Goal: Task Accomplishment & Management: Complete application form

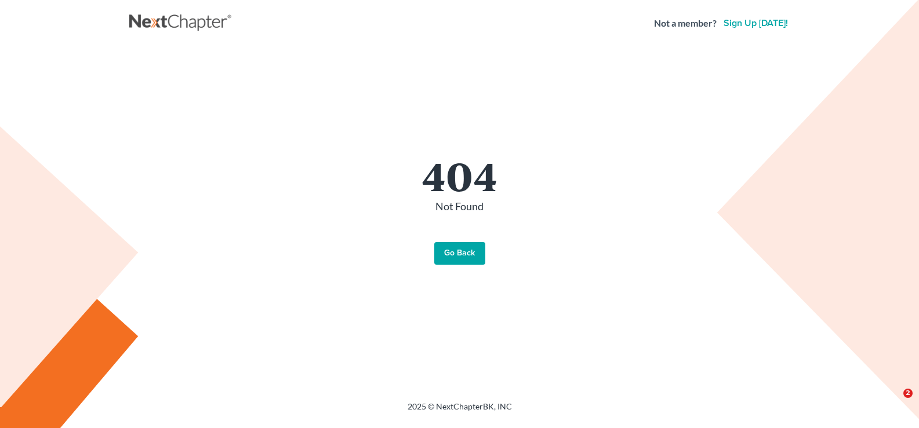
click at [445, 259] on link "Go Back" at bounding box center [459, 253] width 51 height 23
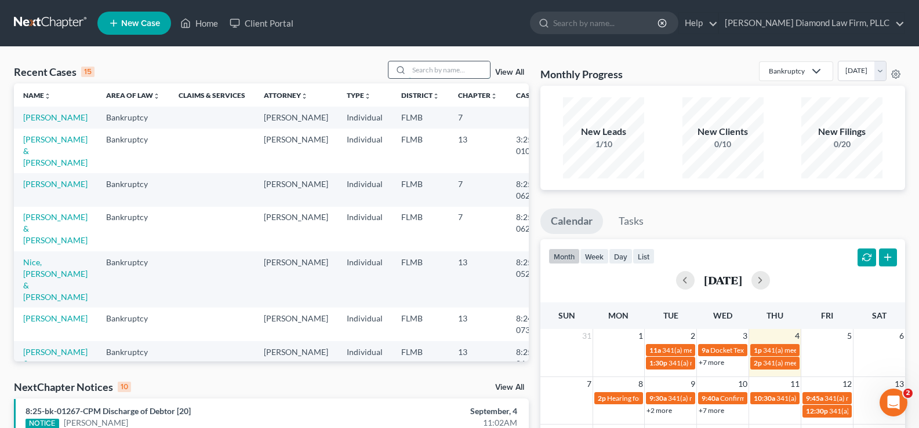
click at [438, 74] on input "search" at bounding box center [449, 69] width 81 height 17
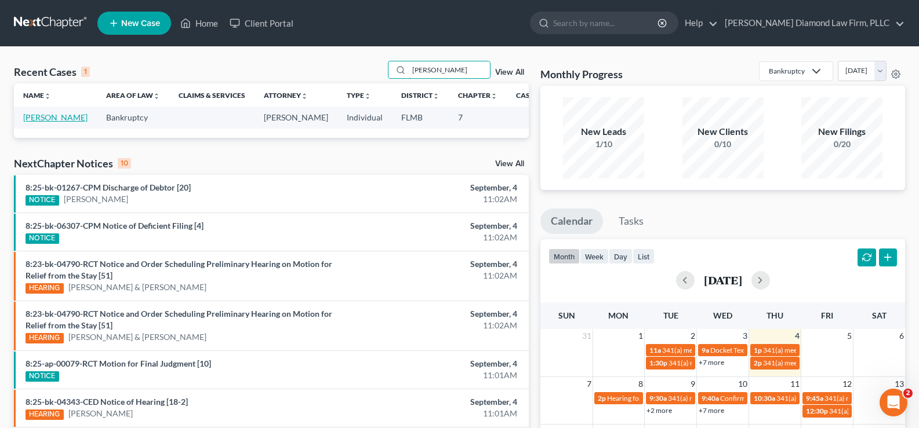
type input "[PERSON_NAME]"
click at [35, 122] on link "Regan, Robert" at bounding box center [55, 117] width 64 height 10
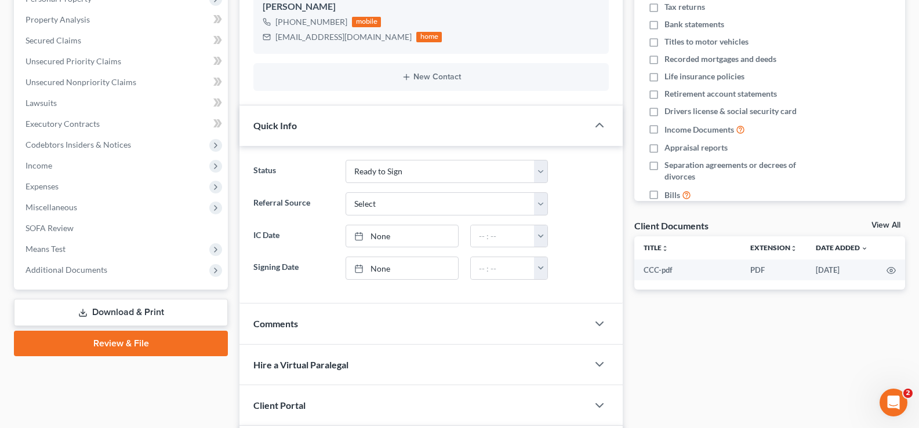
scroll to position [232, 0]
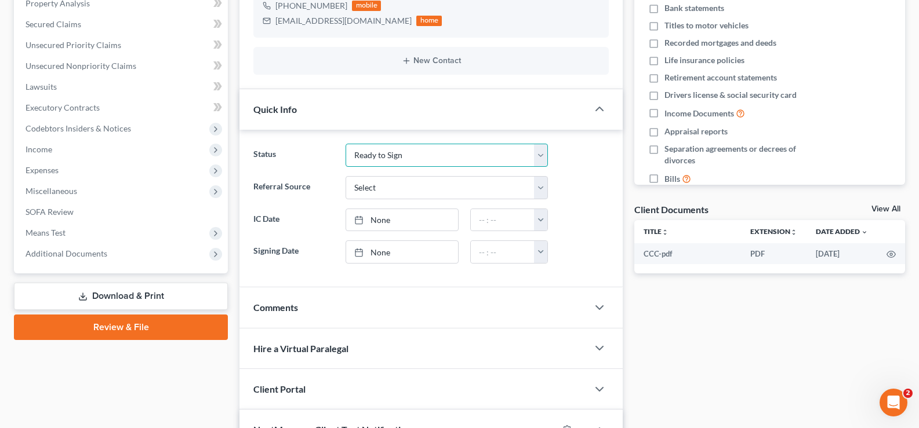
click at [463, 157] on select "Discharged Discharge Litigation Dismissal Notice Dismissed Filed Filed / Pre 34…" at bounding box center [446, 155] width 202 height 23
select select "5"
click at [345, 144] on select "Discharged Discharge Litigation Dismissal Notice Dismissed Filed Filed / Pre 34…" at bounding box center [446, 155] width 202 height 23
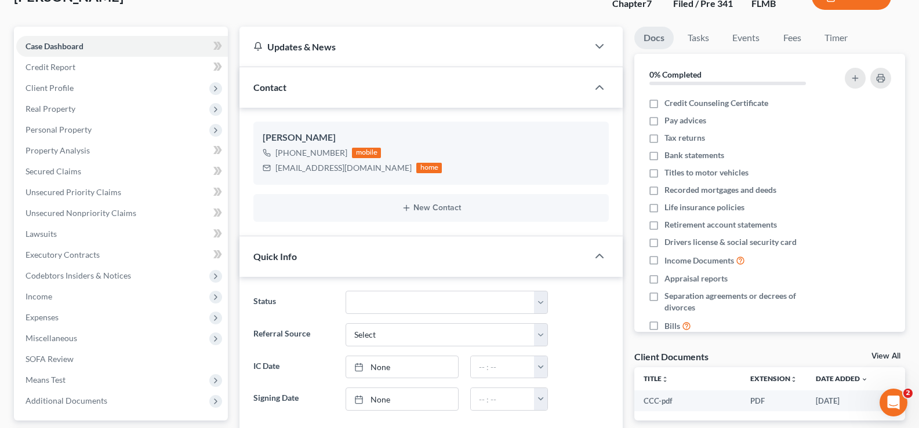
scroll to position [116, 0]
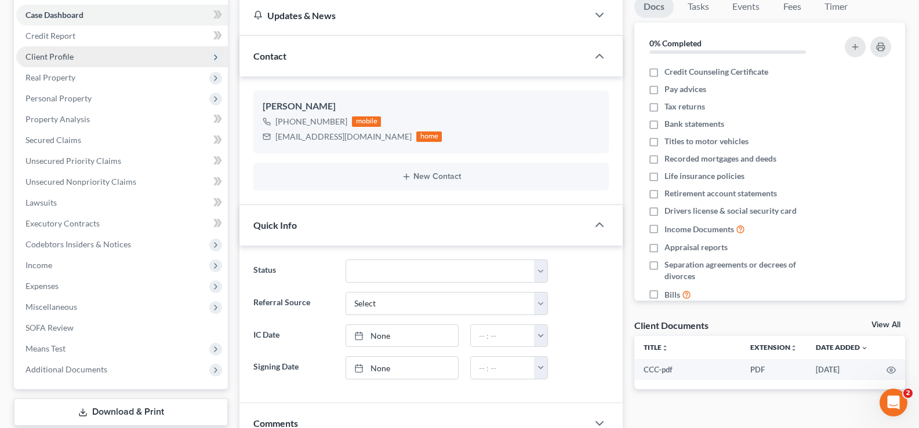
click at [78, 62] on span "Client Profile" at bounding box center [122, 56] width 212 height 21
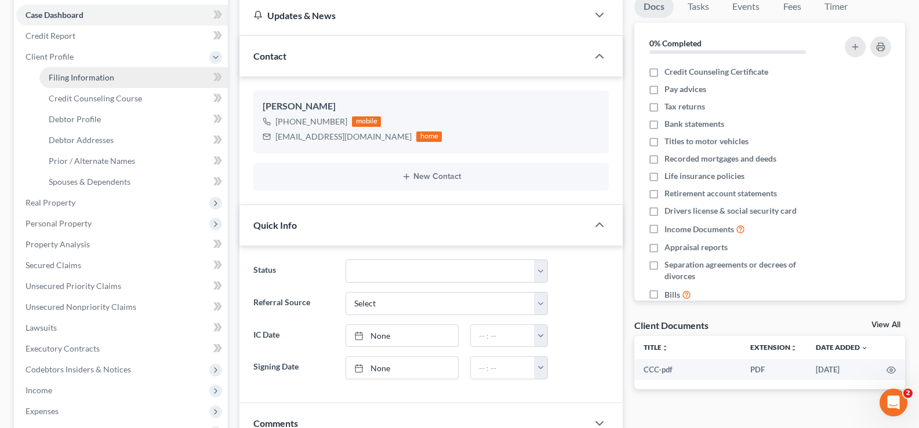
click at [83, 78] on span "Filing Information" at bounding box center [81, 77] width 65 height 10
select select "0"
select select "3"
select select "0"
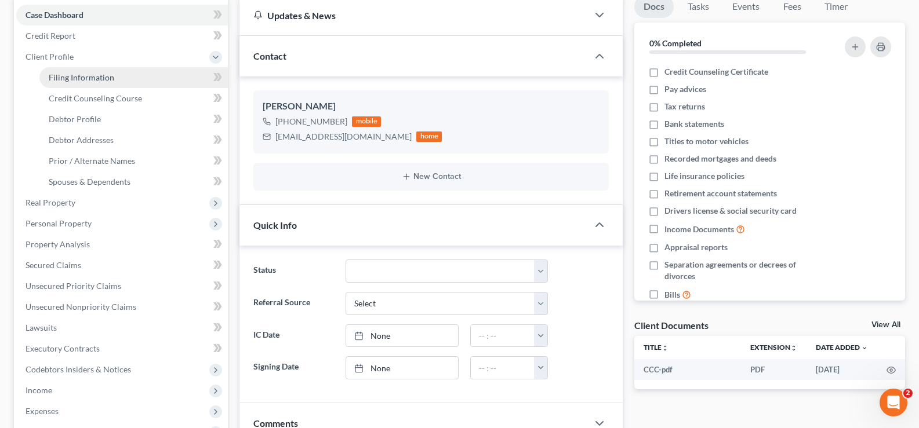
select select "9"
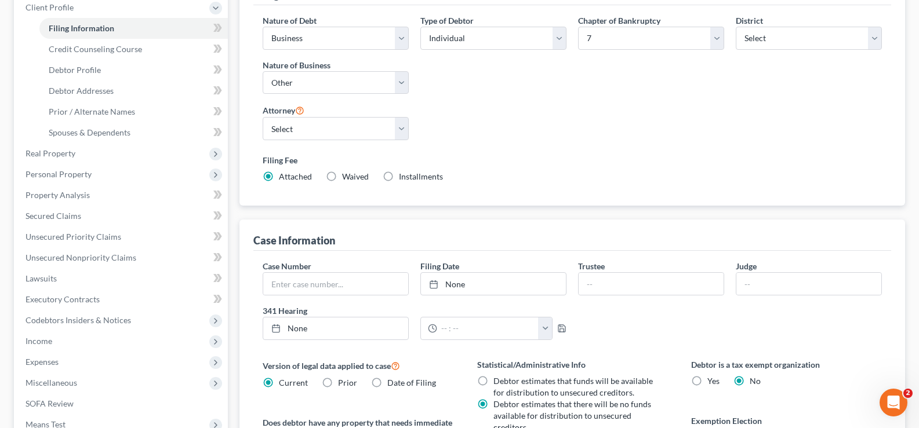
scroll to position [174, 0]
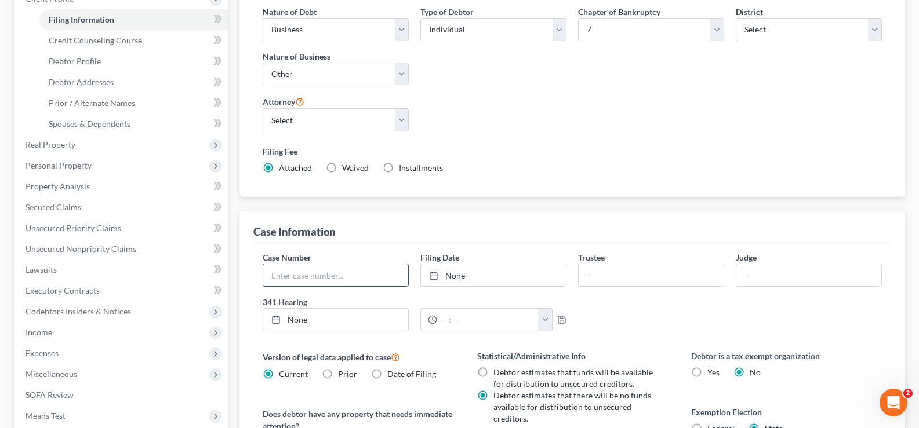
click at [309, 279] on input "text" at bounding box center [335, 275] width 145 height 22
paste input "8:25-bk-06307"
type input "8:25-bk-06307"
click at [500, 274] on link "None" at bounding box center [493, 275] width 145 height 22
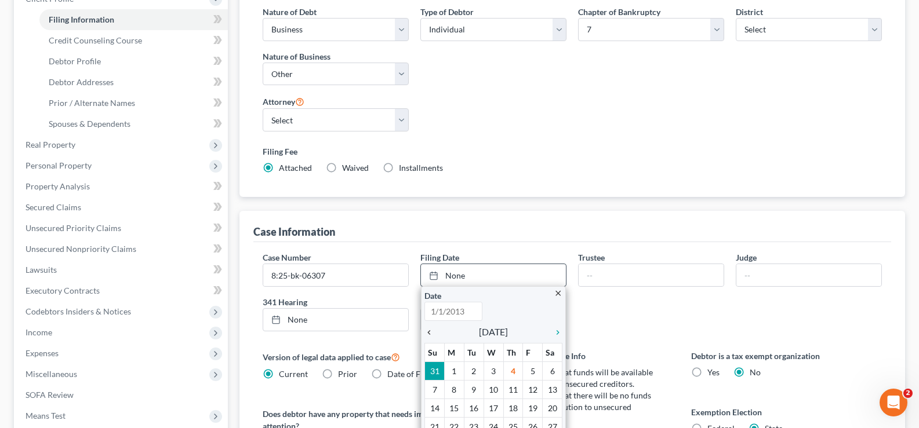
click at [428, 336] on icon "chevron_left" at bounding box center [431, 332] width 15 height 9
type input "9/4/2025"
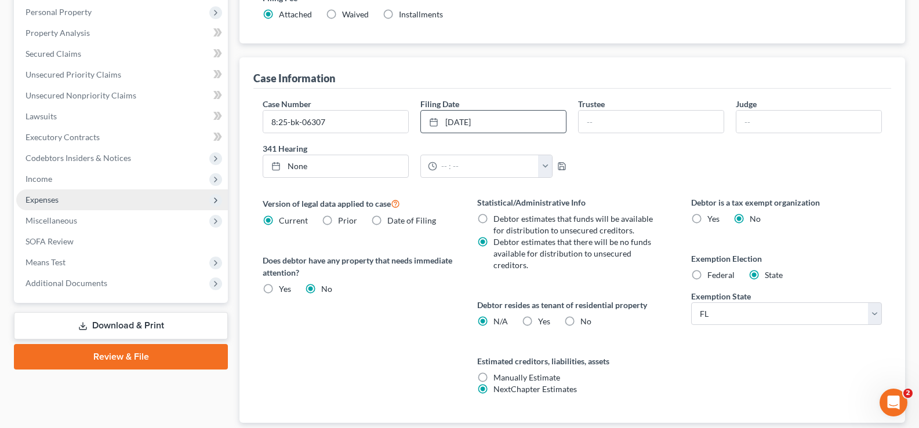
scroll to position [403, 0]
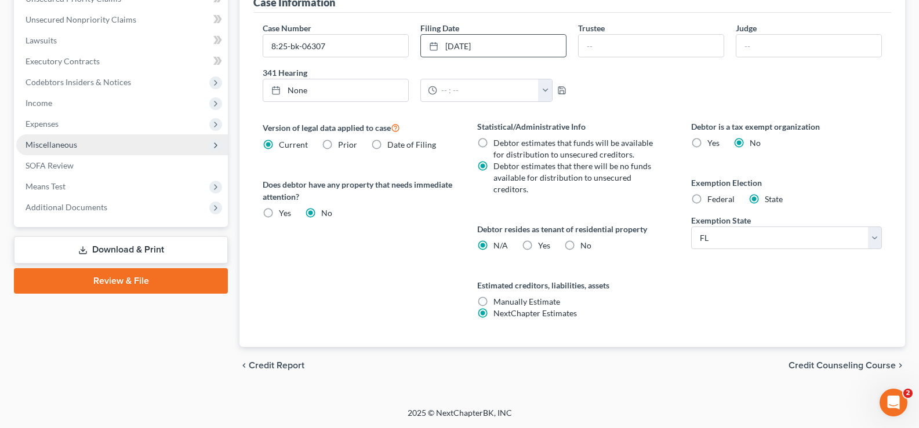
click at [111, 142] on span "Miscellaneous" at bounding box center [122, 144] width 212 height 21
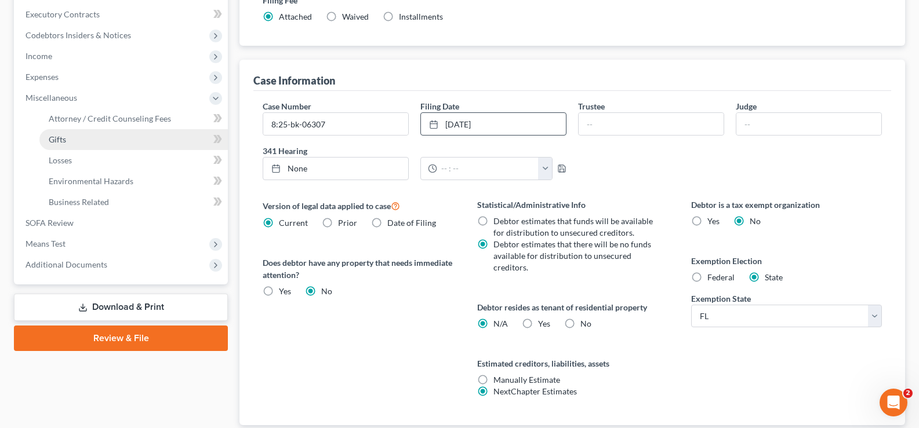
scroll to position [394, 0]
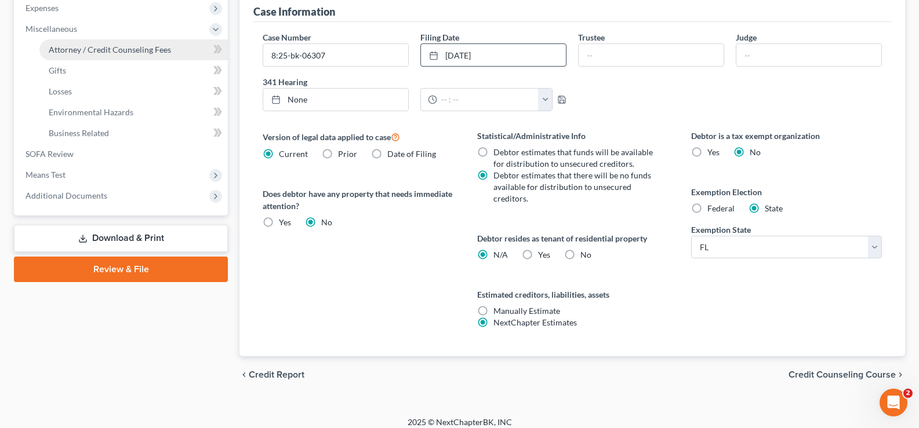
click at [128, 49] on span "Attorney / Credit Counseling Fees" at bounding box center [110, 50] width 122 height 10
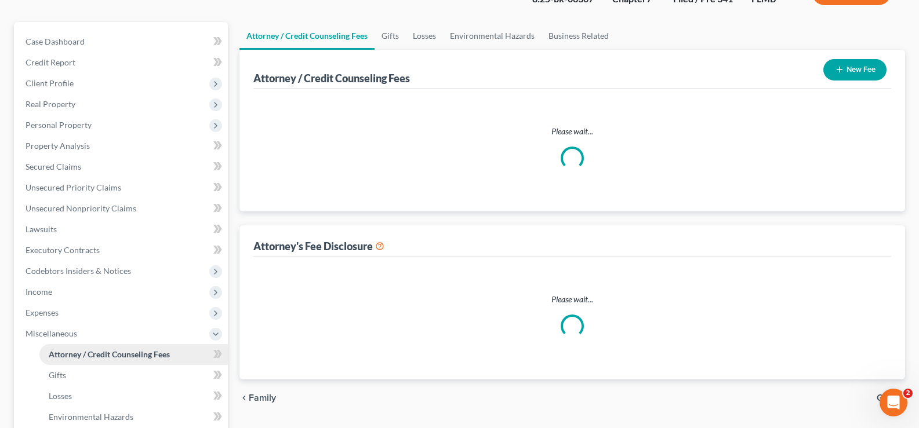
select select "2"
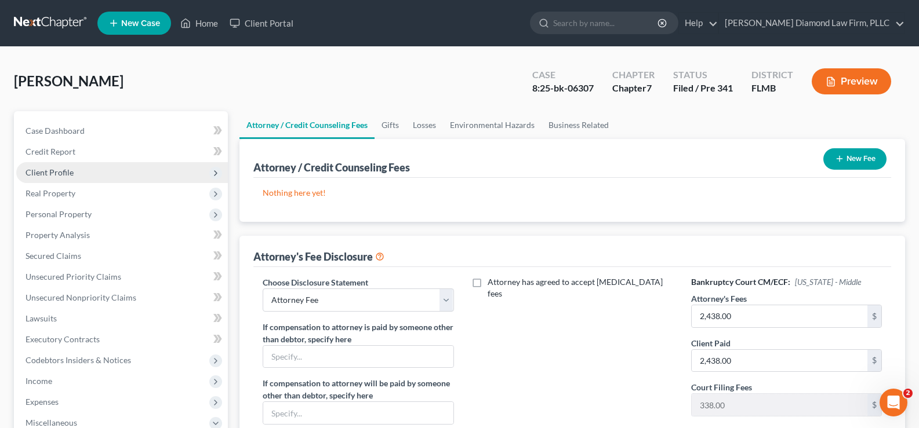
click at [71, 176] on span "Client Profile" at bounding box center [50, 173] width 48 height 10
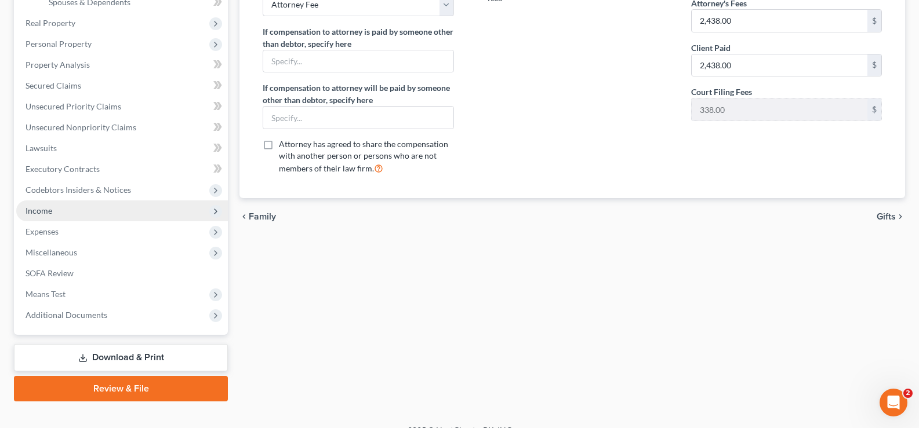
scroll to position [313, 0]
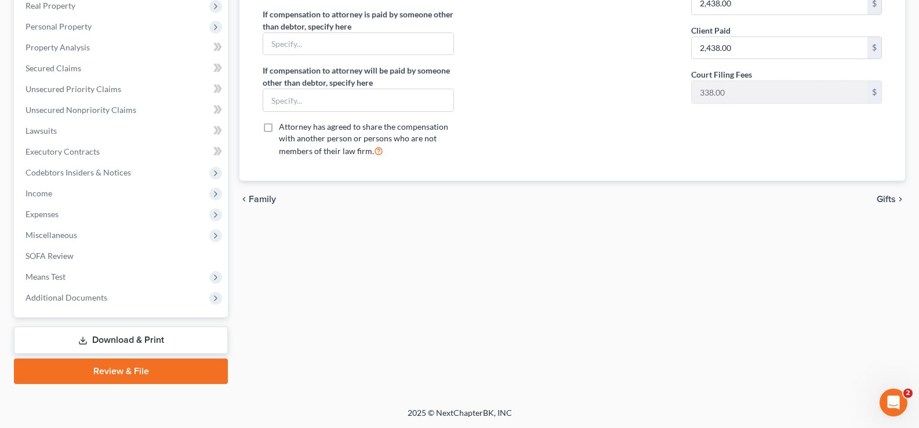
click at [133, 373] on link "Review & File" at bounding box center [121, 372] width 214 height 26
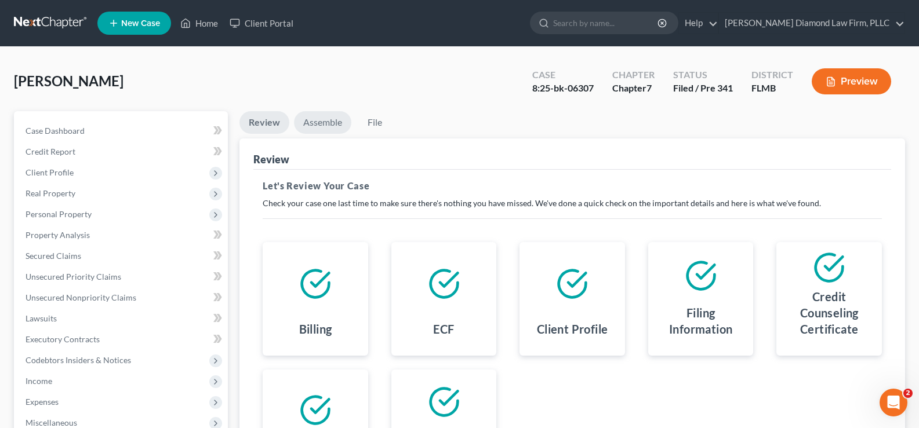
click at [325, 126] on link "Assemble" at bounding box center [322, 122] width 57 height 23
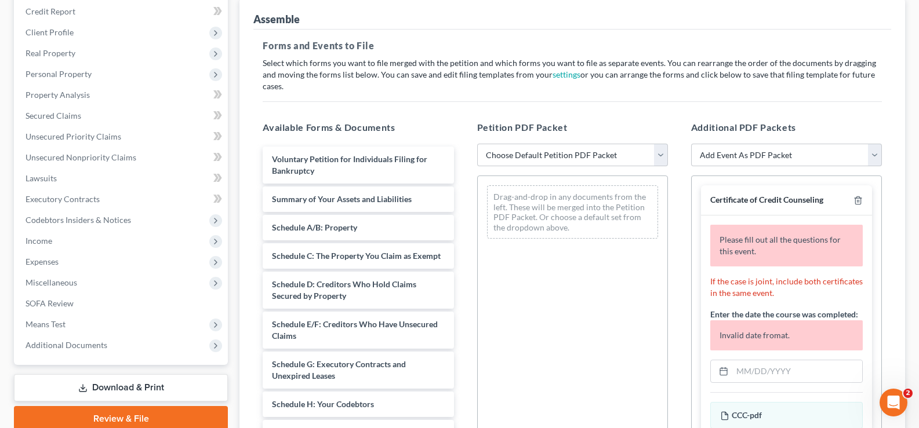
scroll to position [174, 0]
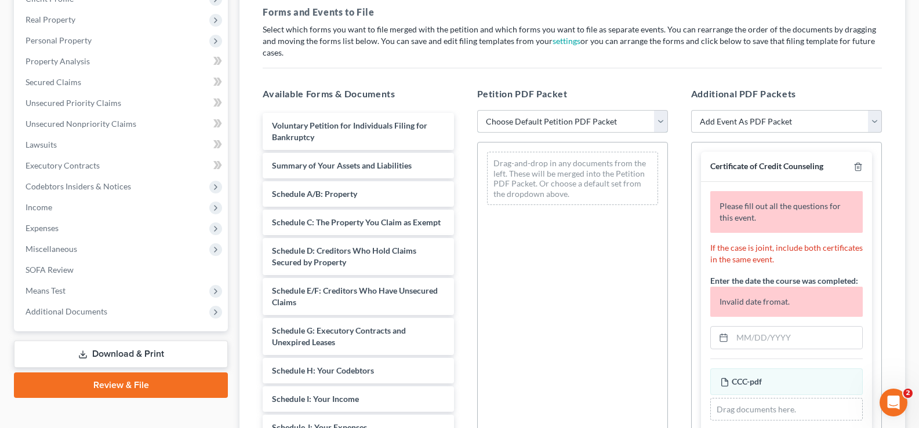
click at [585, 110] on select "Choose Default Petition PDF Packet Complete Bankruptcy Petition (all forms and …" at bounding box center [572, 121] width 191 height 23
click at [631, 78] on div "Petition PDF Packet Choose Default Petition PDF Packet Complete Bankruptcy Peti…" at bounding box center [572, 274] width 214 height 393
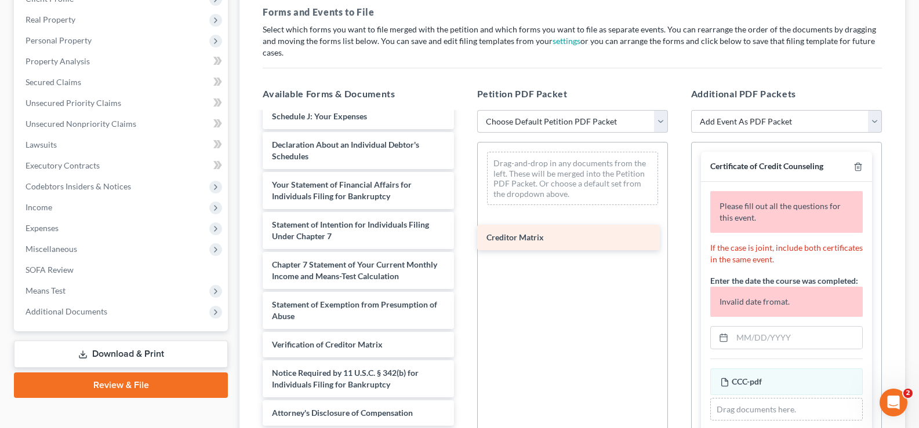
scroll to position [323, 0]
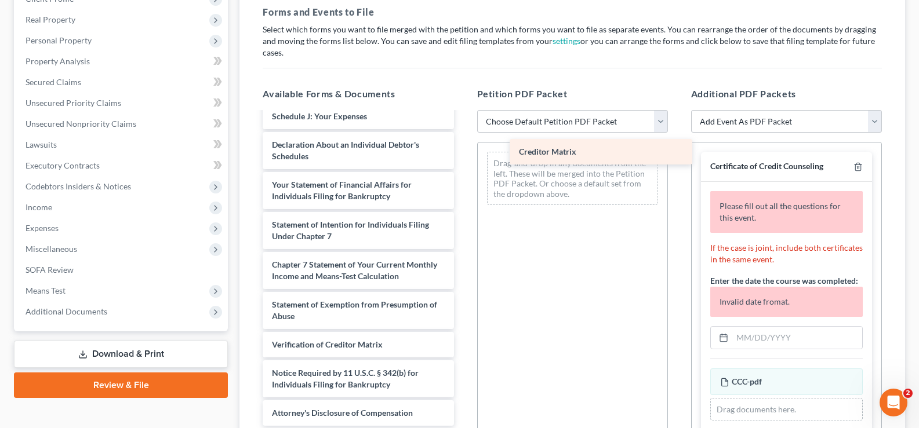
drag, startPoint x: 285, startPoint y: 307, endPoint x: 532, endPoint y: 155, distance: 289.7
click at [463, 155] on div "Creditor Matrix Voluntary Petition for Individuals Filing for Bankruptcy Summar…" at bounding box center [357, 114] width 209 height 624
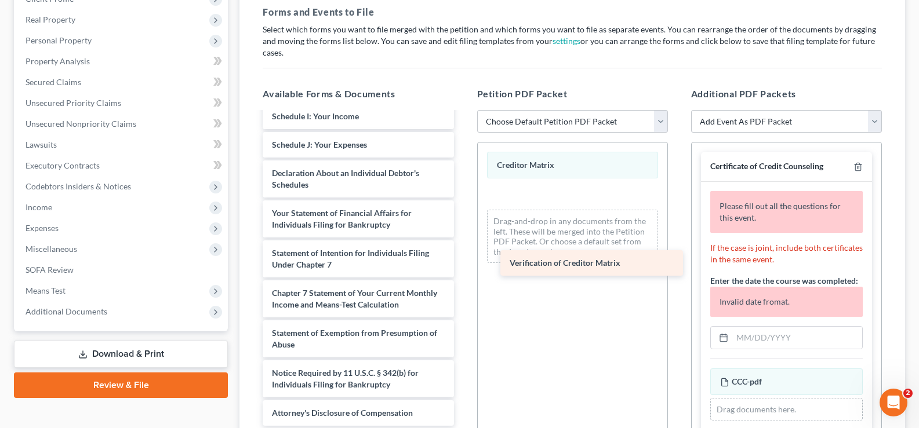
scroll to position [294, 0]
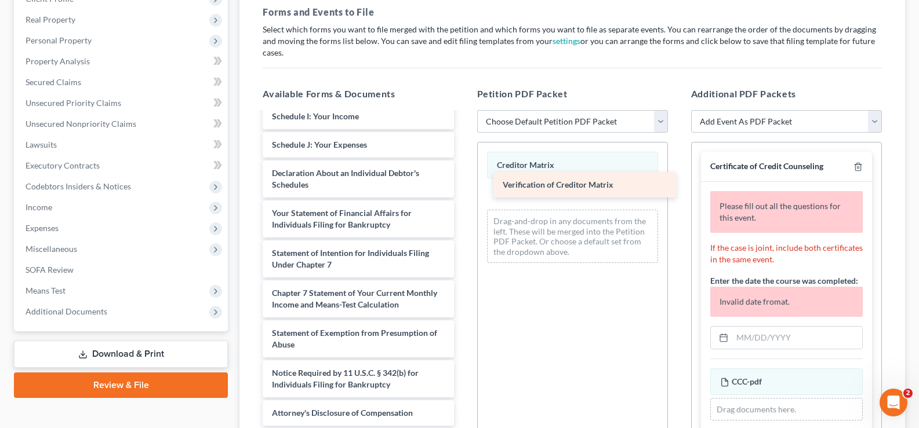
drag, startPoint x: 316, startPoint y: 330, endPoint x: 547, endPoint y: 181, distance: 274.3
click at [463, 181] on div "Verification of Creditor Matrix Voluntary Petition for Individuals Filing for B…" at bounding box center [357, 128] width 209 height 596
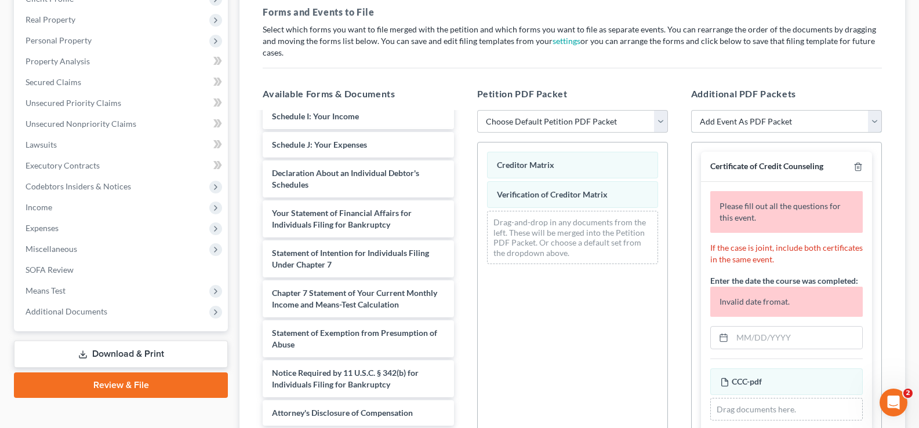
click at [836, 110] on select "Add Event As PDF Packet Amended Creditor Matrix (Fee)- Only use when no separat…" at bounding box center [786, 121] width 191 height 23
click at [772, 61] on div "Forms and Events to File Select which forms you want to file merged with the pe…" at bounding box center [572, 240] width 638 height 489
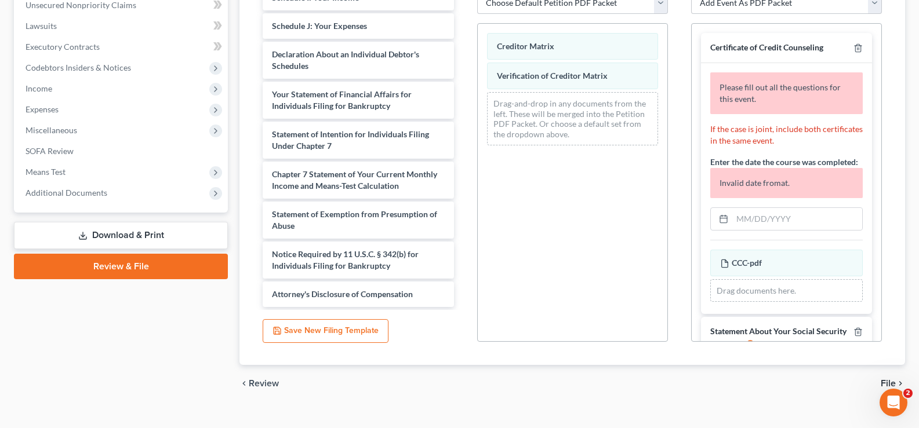
scroll to position [299, 0]
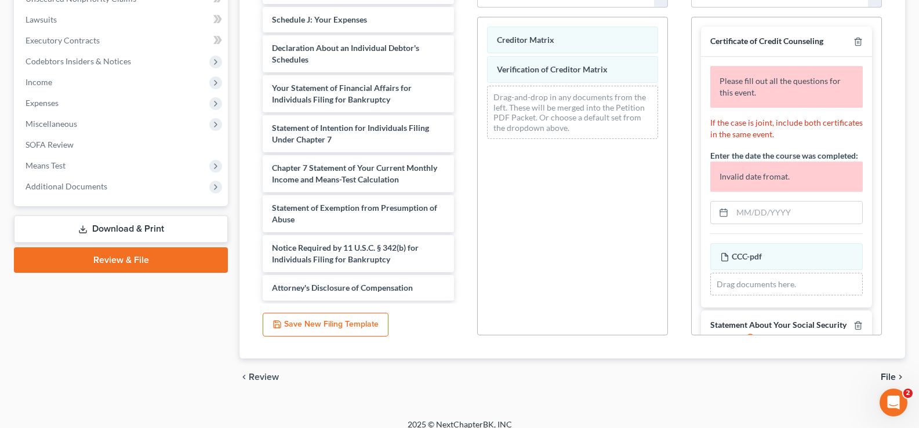
click at [890, 373] on span "File" at bounding box center [887, 377] width 15 height 9
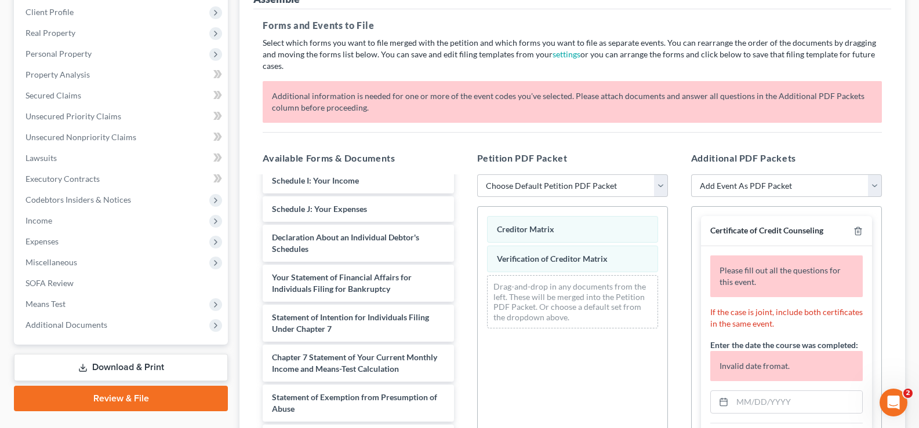
scroll to position [125, 0]
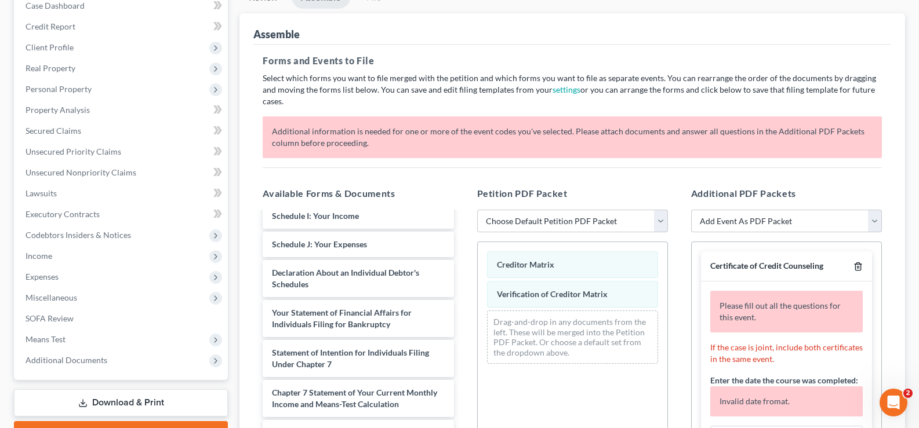
click at [854, 264] on polyline "button" at bounding box center [857, 264] width 7 height 0
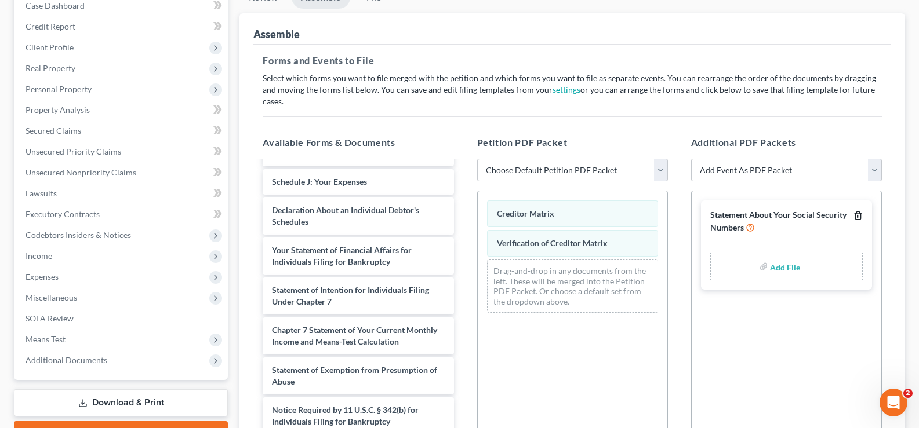
click at [859, 212] on icon "button" at bounding box center [857, 216] width 5 height 8
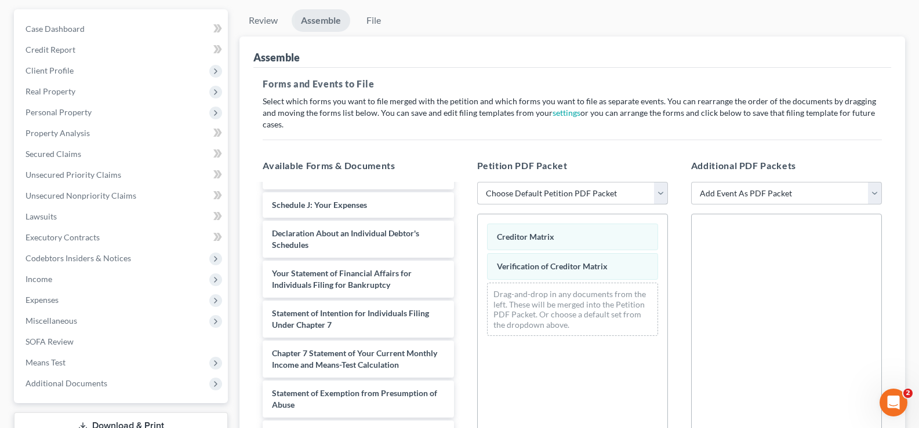
scroll to position [299, 0]
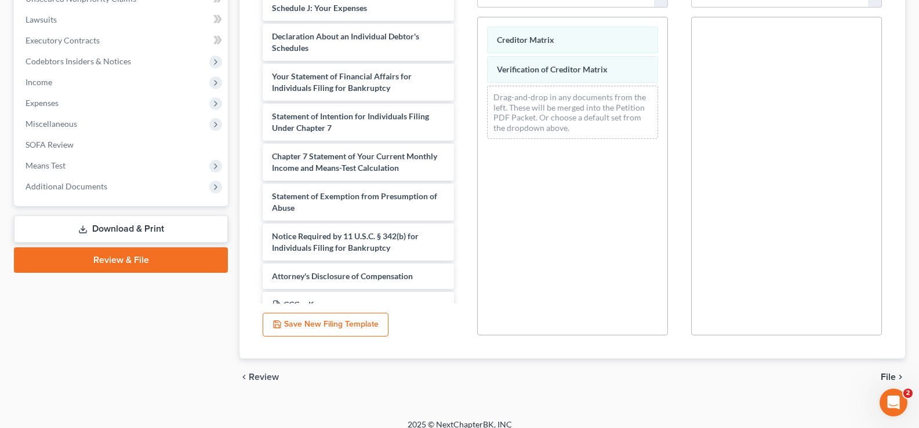
click at [892, 373] on span "File" at bounding box center [887, 377] width 15 height 9
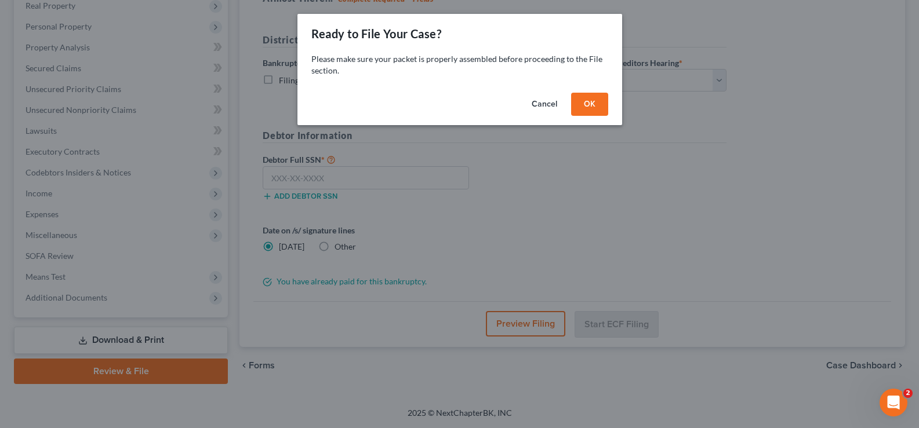
scroll to position [188, 0]
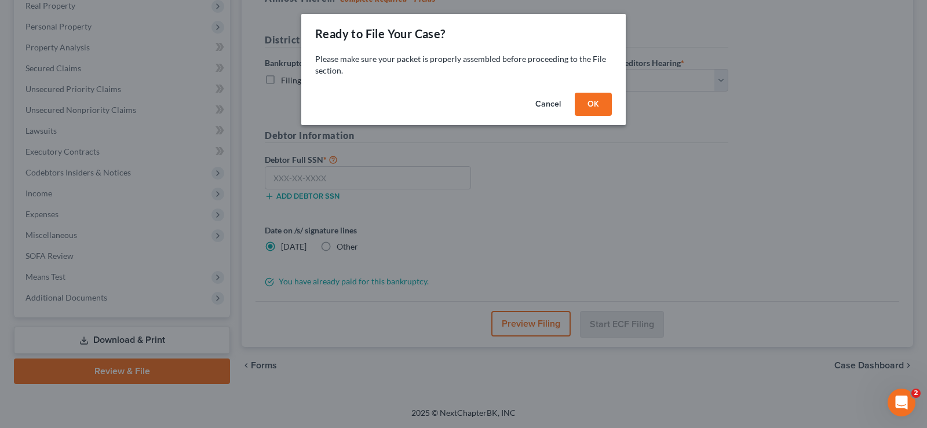
click at [599, 105] on button "OK" at bounding box center [593, 104] width 37 height 23
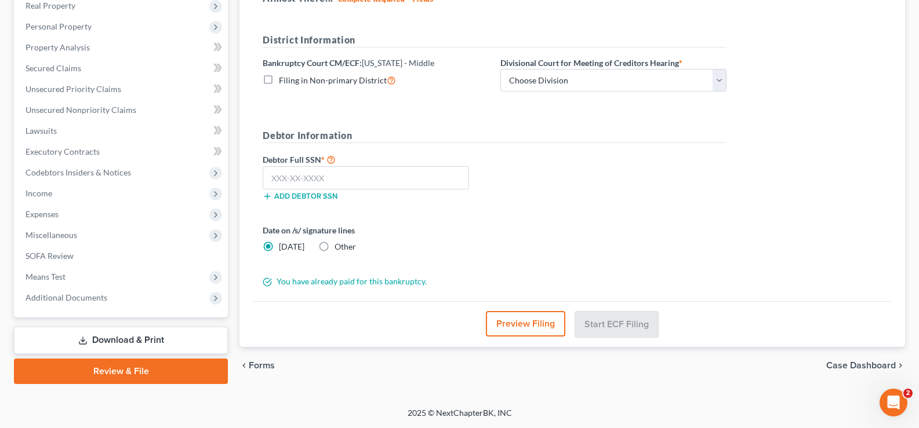
scroll to position [130, 0]
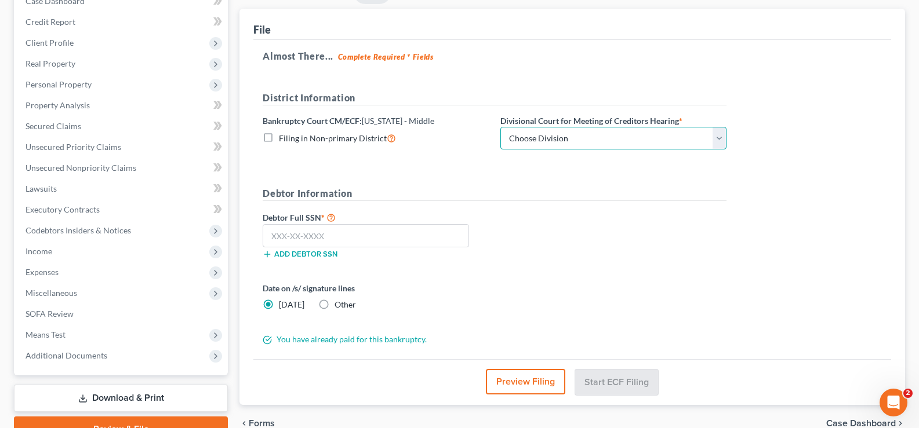
click at [610, 139] on select "Choose Division Fort Myers Jacksonville Orlando Tampa" at bounding box center [613, 138] width 226 height 23
select select "3"
click at [500, 127] on select "Choose Division Fort Myers Jacksonville Orlando Tampa" at bounding box center [613, 138] width 226 height 23
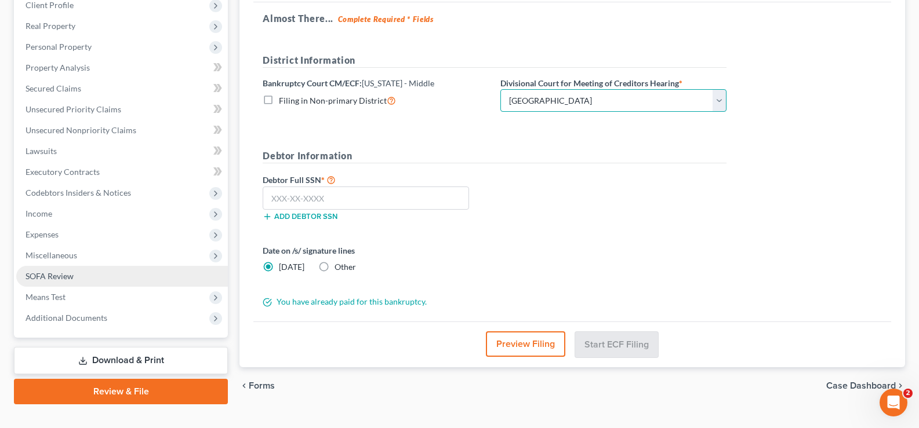
scroll to position [188, 0]
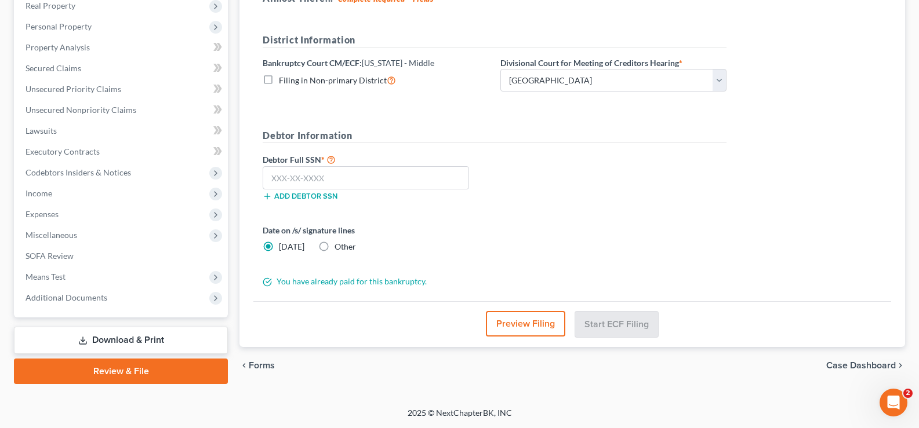
click at [135, 342] on link "Download & Print" at bounding box center [121, 340] width 214 height 27
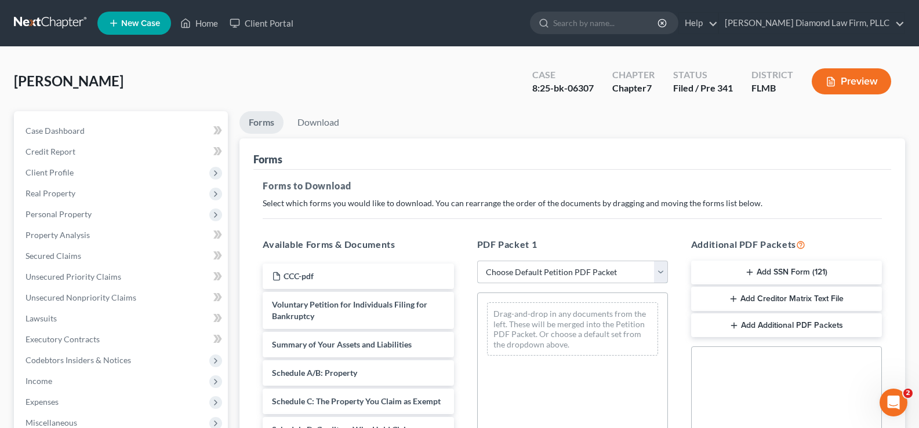
click at [603, 272] on select "Choose Default Petition PDF Packet Complete Bankruptcy Petition (all forms and …" at bounding box center [572, 272] width 191 height 23
click at [639, 212] on div "Forms to Download Select which forms you would like to download. You can rearra…" at bounding box center [572, 402] width 638 height 465
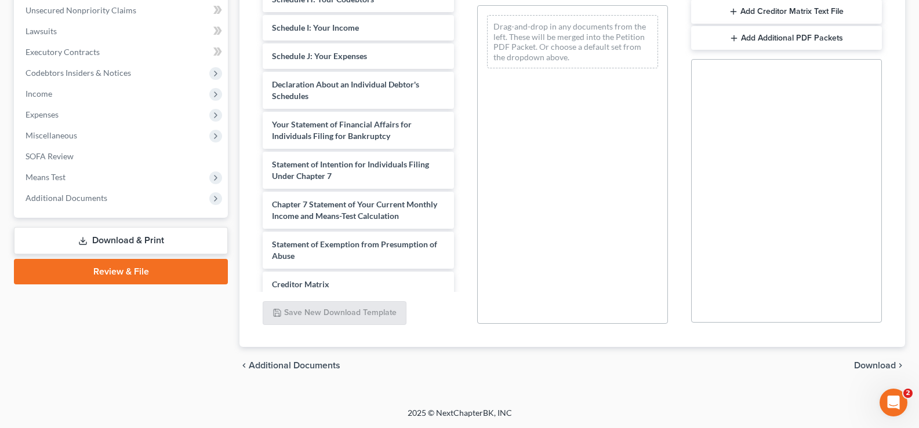
scroll to position [290, 0]
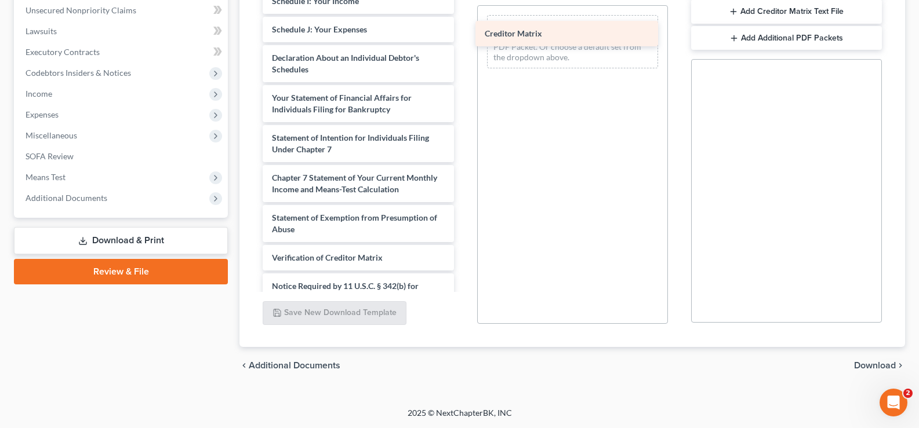
drag, startPoint x: 362, startPoint y: 272, endPoint x: 575, endPoint y: 36, distance: 317.7
click at [463, 36] on div "Creditor Matrix CCC-pdf Voluntary Petition for Individuals Filing for Bankruptc…" at bounding box center [357, 12] width 209 height 653
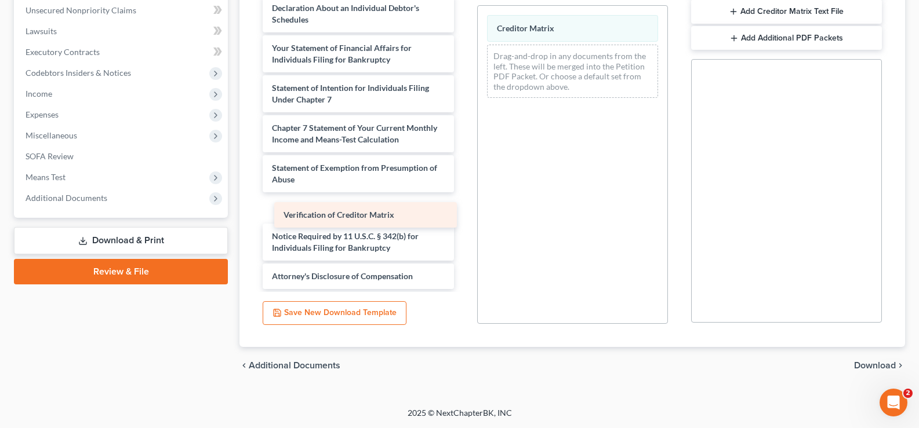
scroll to position [323, 0]
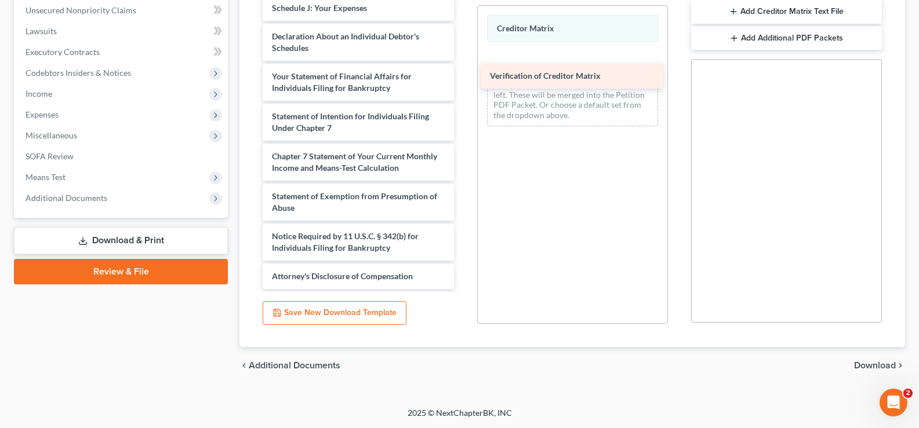
drag, startPoint x: 341, startPoint y: 208, endPoint x: 559, endPoint y: 71, distance: 257.0
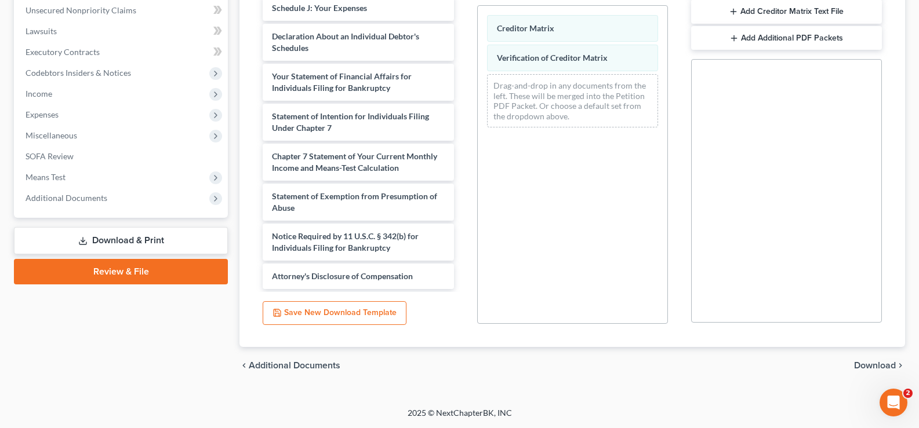
click at [883, 362] on span "Download" at bounding box center [875, 365] width 42 height 9
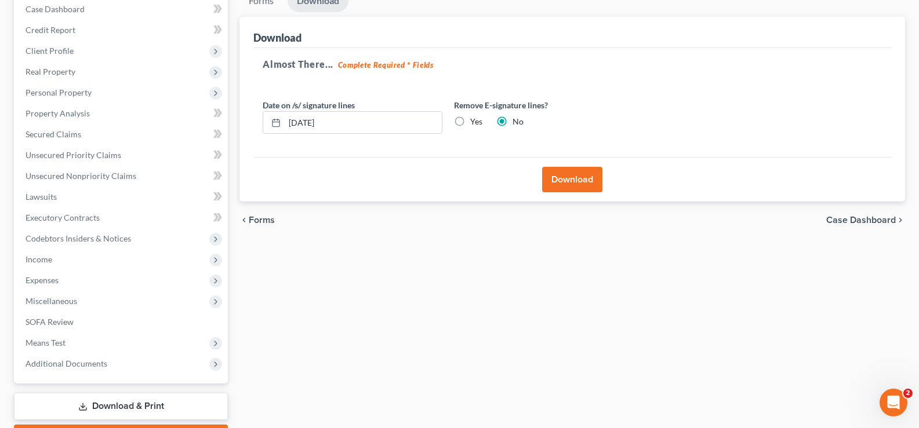
scroll to position [14, 0]
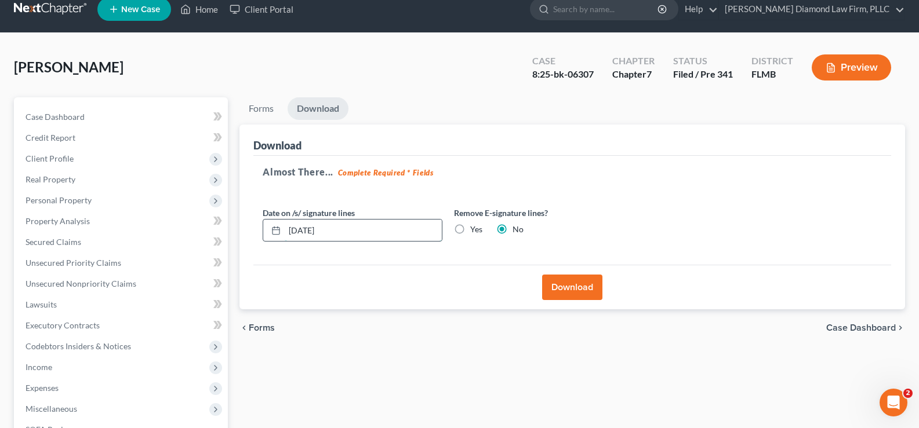
click at [336, 234] on input "[DATE]" at bounding box center [363, 231] width 157 height 22
drag, startPoint x: 336, startPoint y: 234, endPoint x: 278, endPoint y: 229, distance: 58.7
click at [278, 229] on div "[DATE]" at bounding box center [353, 230] width 180 height 23
type input "08/29/2025"
click at [564, 285] on button "Download" at bounding box center [572, 288] width 60 height 26
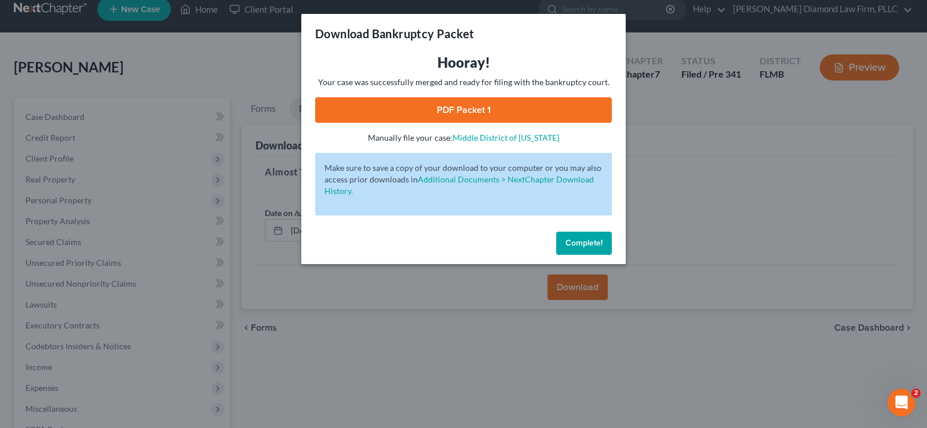
click at [496, 107] on link "PDF Packet 1" at bounding box center [463, 110] width 297 height 26
click at [745, 93] on div "Download Bankruptcy Packet Hooray! Your case was successfully merged and ready …" at bounding box center [463, 214] width 927 height 428
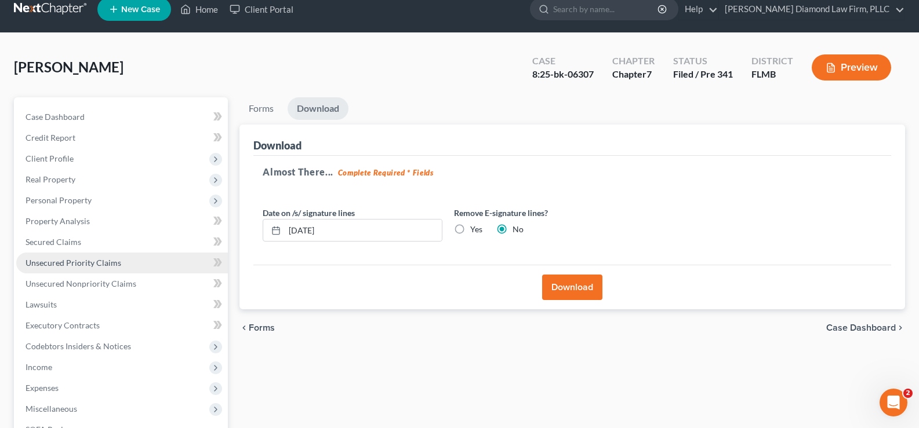
click at [84, 260] on span "Unsecured Priority Claims" at bounding box center [74, 263] width 96 height 10
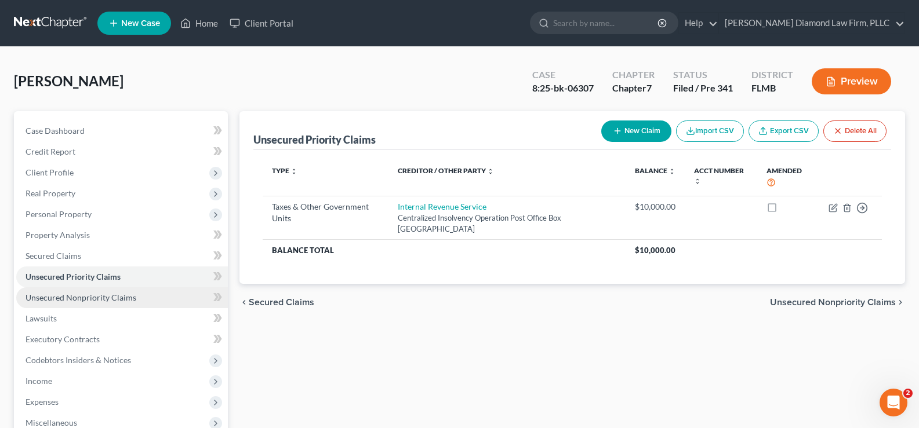
click at [85, 295] on span "Unsecured Nonpriority Claims" at bounding box center [81, 298] width 111 height 10
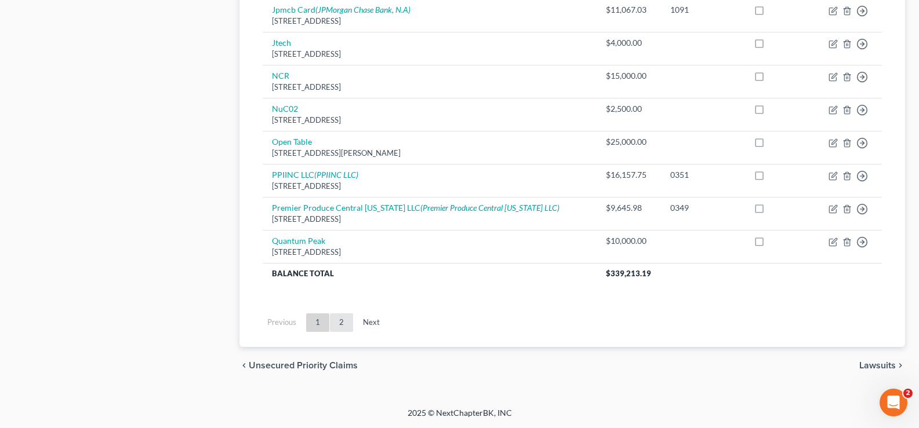
click at [341, 319] on link "2" at bounding box center [341, 323] width 23 height 19
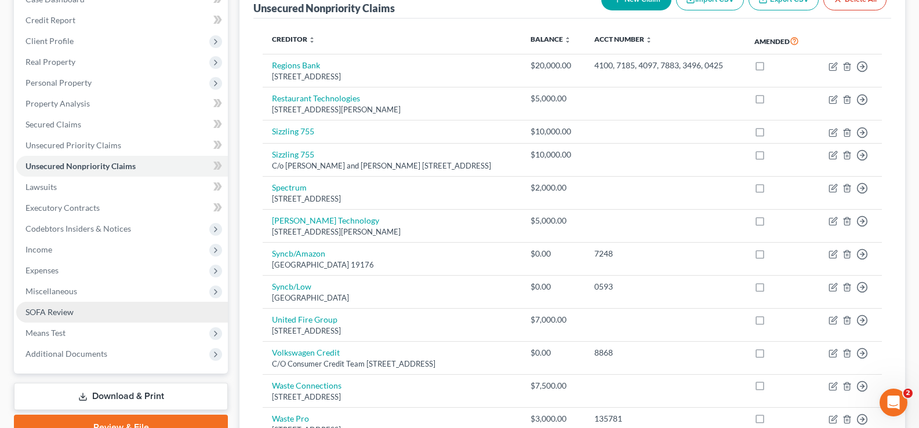
scroll to position [248, 0]
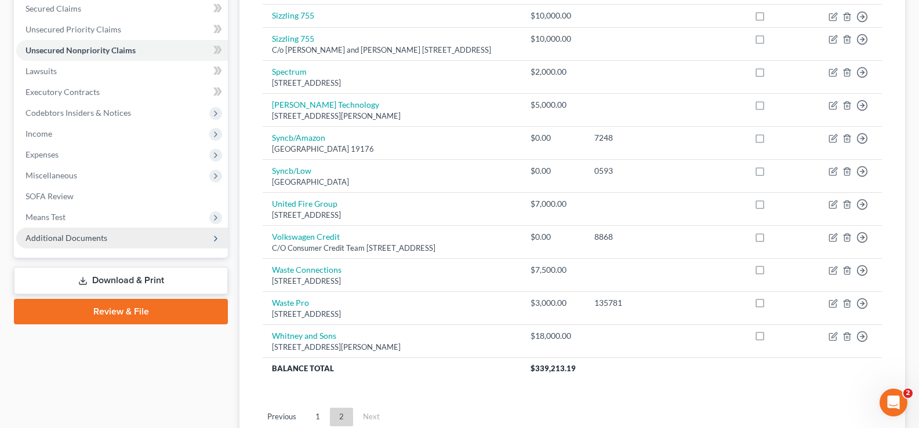
click at [104, 241] on span "Additional Documents" at bounding box center [67, 238] width 82 height 10
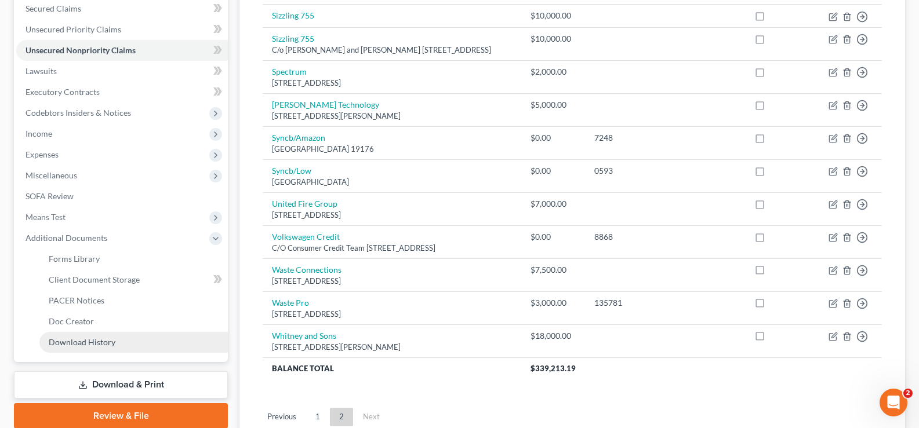
click at [114, 345] on link "Download History" at bounding box center [133, 342] width 188 height 21
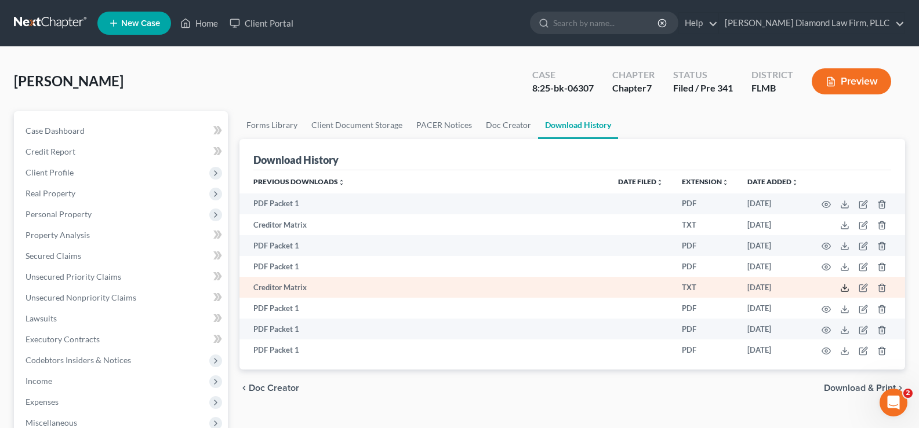
click at [842, 288] on icon at bounding box center [844, 287] width 9 height 9
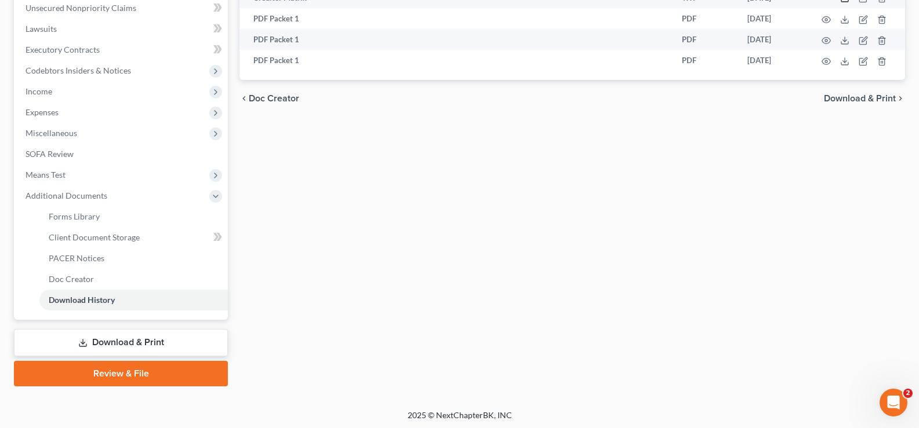
scroll to position [292, 0]
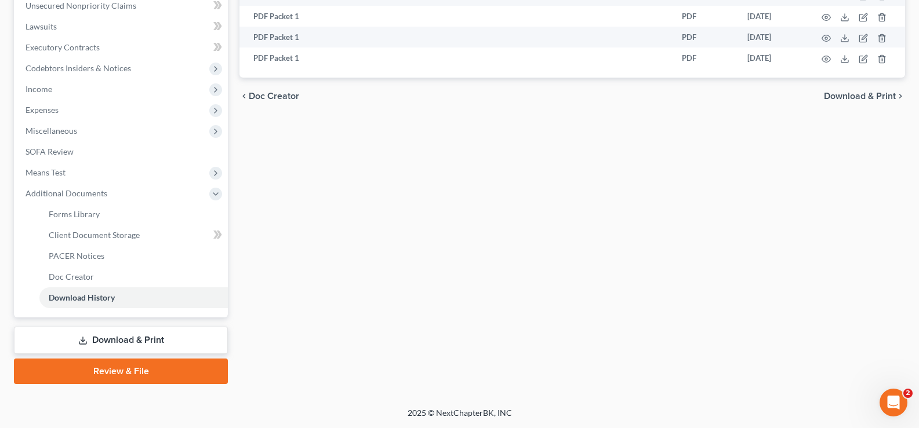
click at [121, 370] on link "Review & File" at bounding box center [121, 372] width 214 height 26
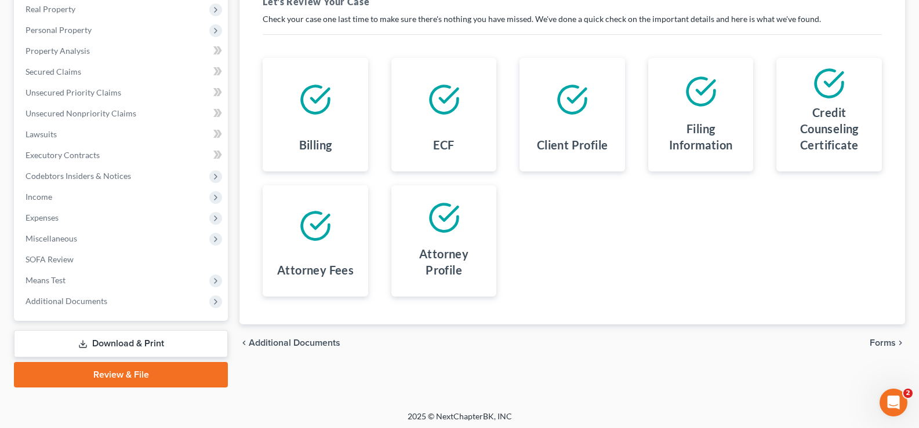
scroll to position [188, 0]
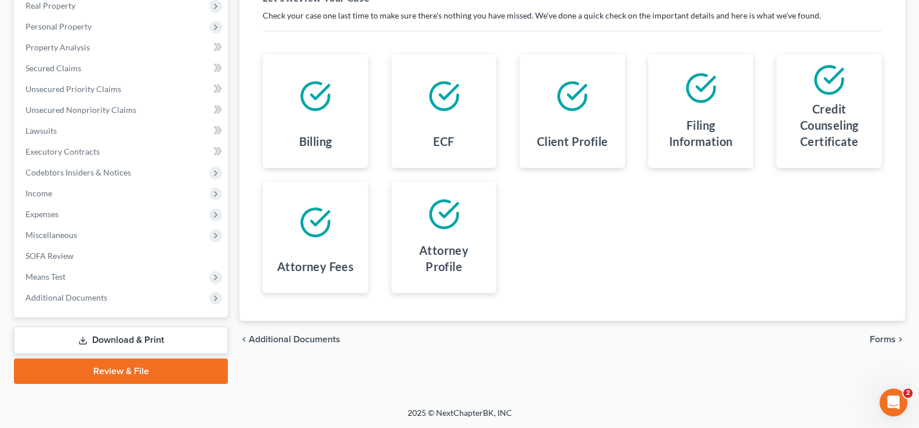
click at [882, 339] on span "Forms" at bounding box center [882, 339] width 26 height 9
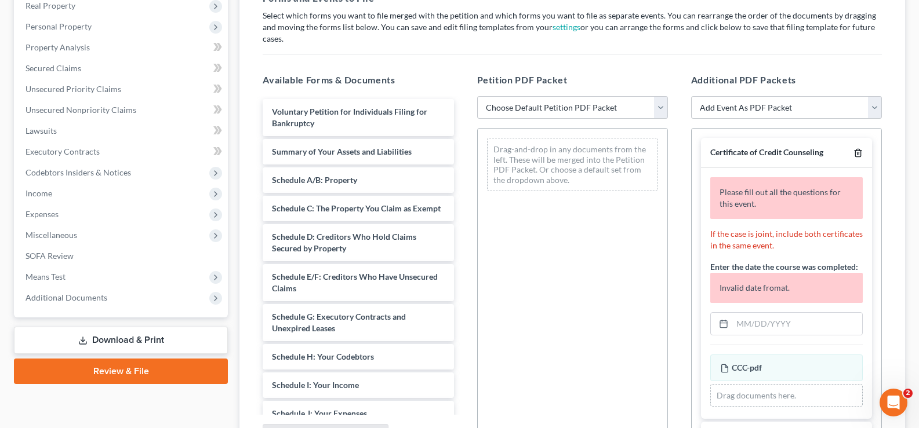
click at [854, 151] on polyline "button" at bounding box center [857, 151] width 7 height 0
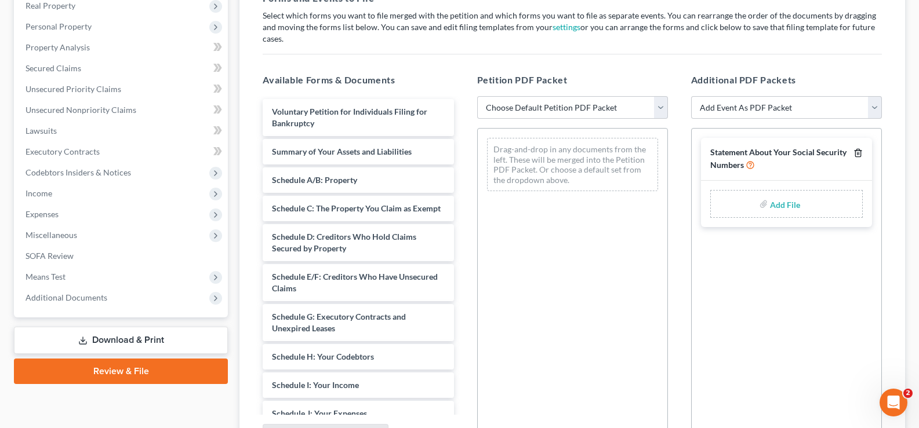
click at [858, 148] on icon "button" at bounding box center [857, 152] width 9 height 9
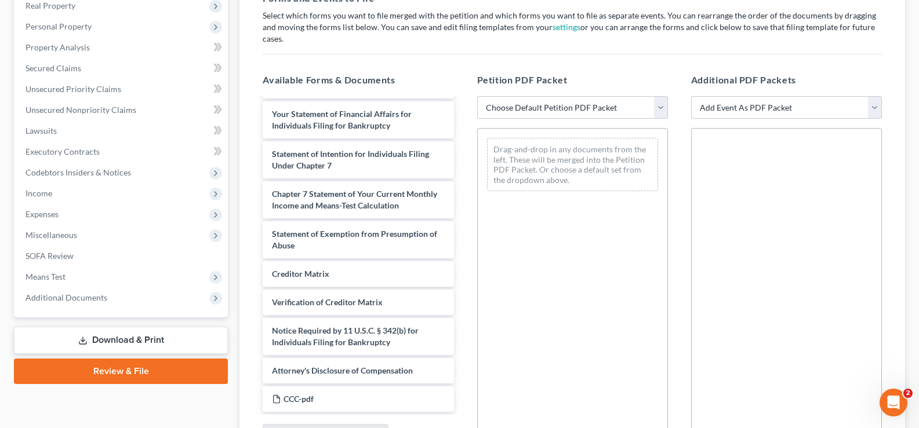
scroll to position [351, 0]
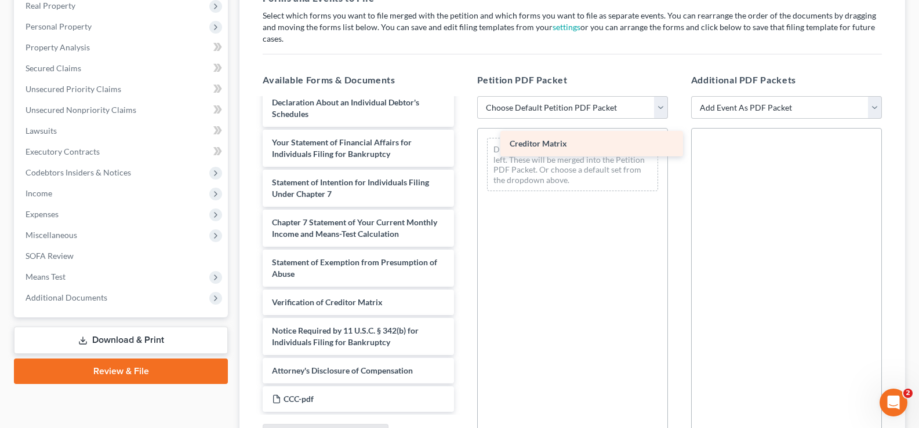
drag, startPoint x: 318, startPoint y: 264, endPoint x: 551, endPoint y: 147, distance: 261.6
click at [463, 147] on div "Creditor Matrix Voluntary Petition for Individuals Filing for Bankruptcy Summar…" at bounding box center [357, 85] width 209 height 653
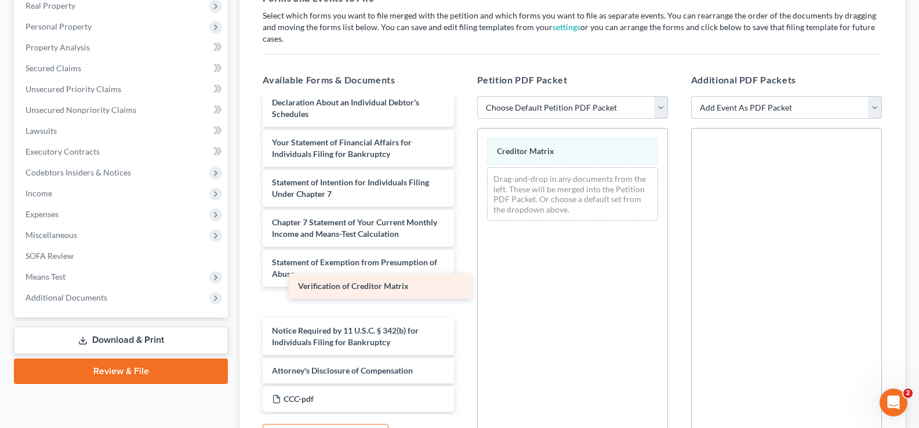
scroll to position [323, 0]
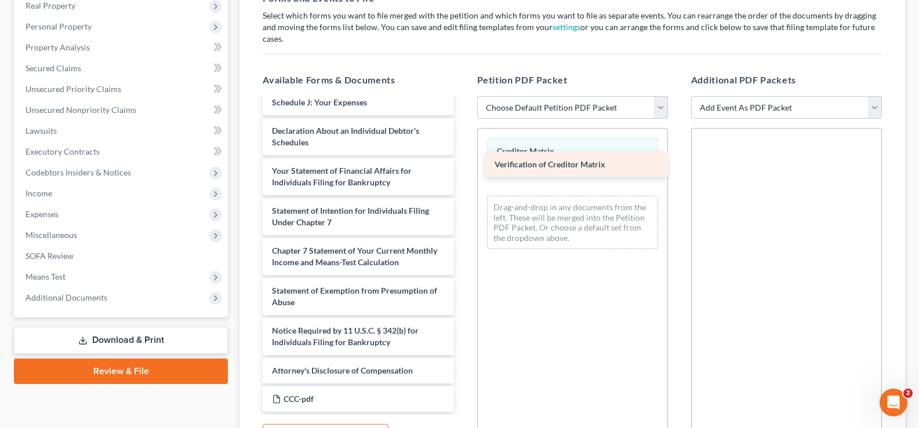
drag, startPoint x: 327, startPoint y: 292, endPoint x: 550, endPoint y: 166, distance: 256.0
click at [463, 166] on div "Verification of Creditor Matrix Voluntary Petition for Individuals Filing for B…" at bounding box center [357, 100] width 209 height 624
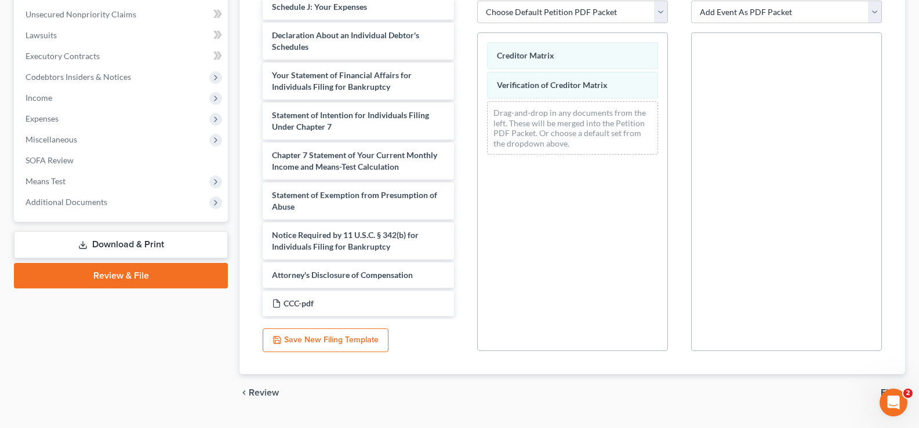
scroll to position [299, 0]
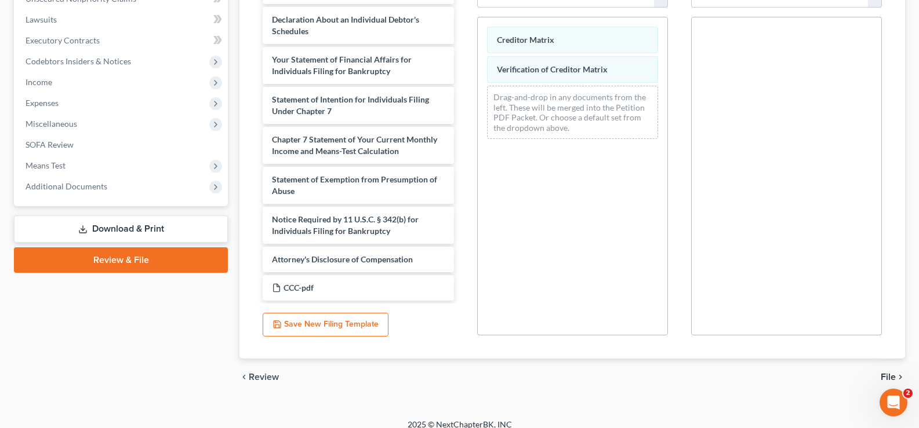
click at [893, 373] on span "File" at bounding box center [887, 377] width 15 height 9
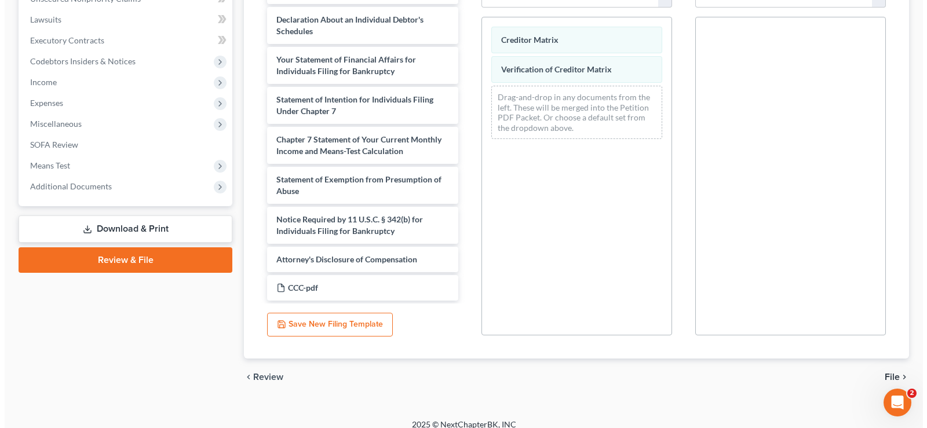
scroll to position [188, 0]
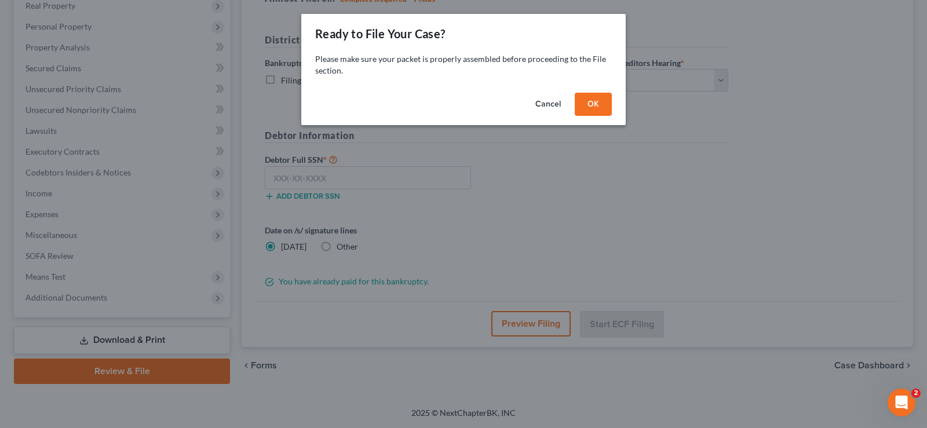
click at [599, 103] on button "OK" at bounding box center [593, 104] width 37 height 23
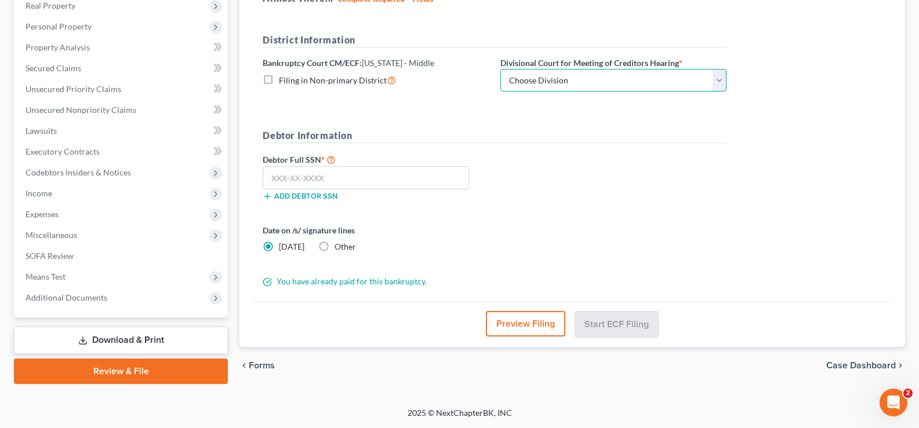
click at [610, 79] on select "Choose Division Fort Myers Jacksonville Orlando Tampa" at bounding box center [613, 80] width 226 height 23
select select "3"
click at [500, 69] on select "Choose Division Fort Myers Jacksonville Orlando Tampa" at bounding box center [613, 80] width 226 height 23
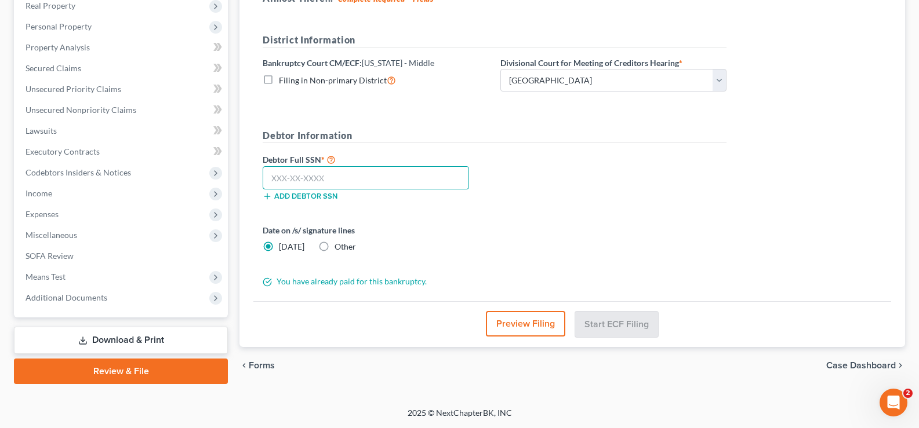
click at [374, 168] on input "text" at bounding box center [366, 177] width 206 height 23
click at [329, 170] on input "text" at bounding box center [366, 177] width 206 height 23
type input "594-40-6332"
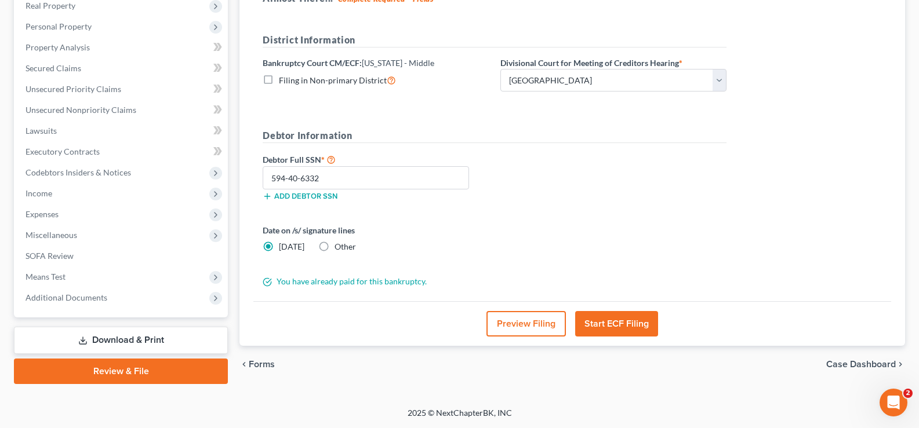
click at [522, 330] on button "Preview Filing" at bounding box center [525, 324] width 79 height 26
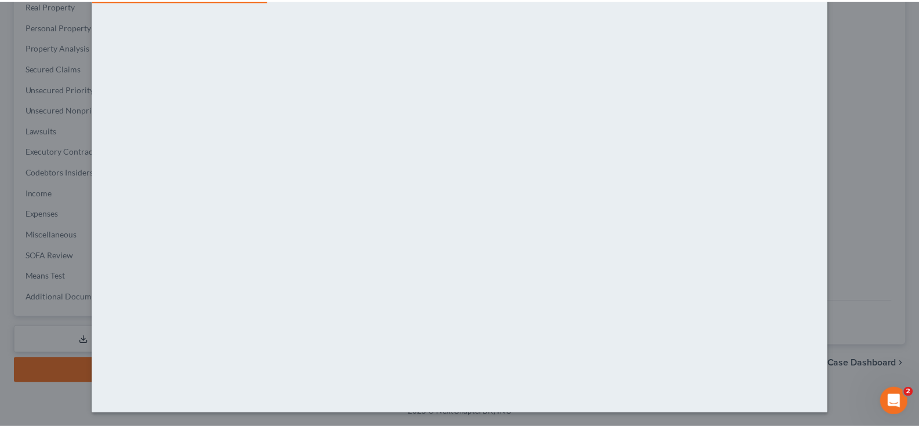
scroll to position [0, 0]
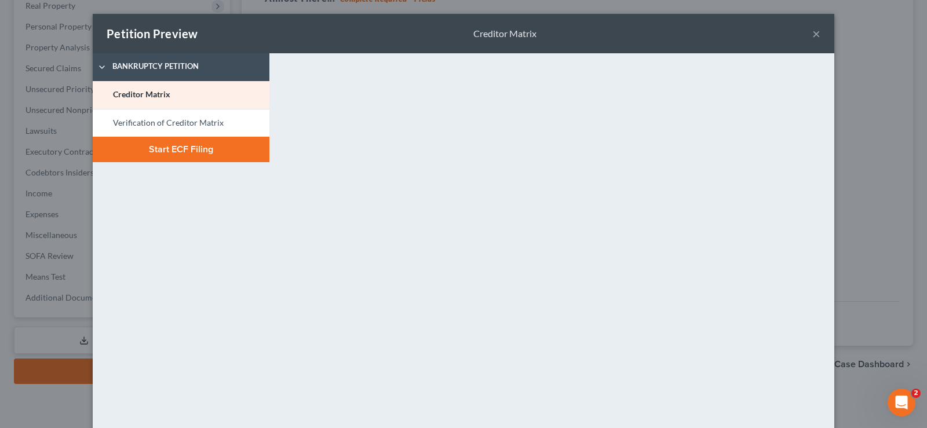
click at [813, 34] on button "×" at bounding box center [817, 34] width 8 height 14
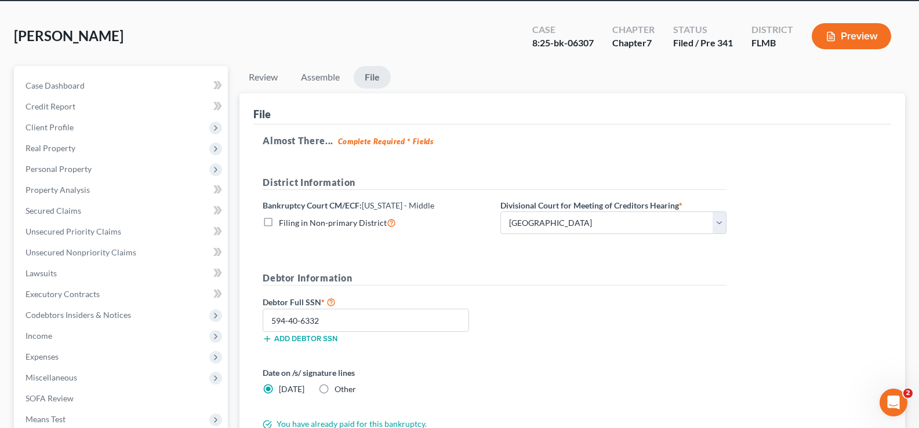
scroll to position [72, 0]
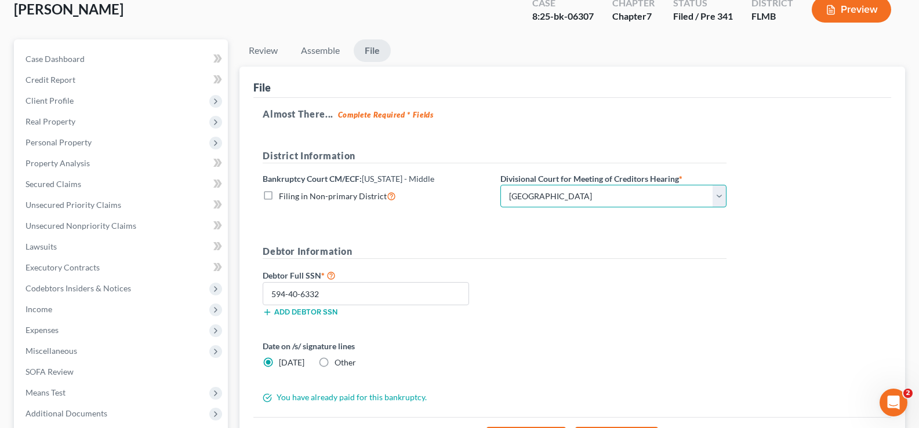
click at [668, 194] on select "Choose Division Fort Myers Jacksonville Orlando Tampa" at bounding box center [613, 196] width 226 height 23
click at [500, 185] on select "Choose Division Fort Myers Jacksonville Orlando Tampa" at bounding box center [613, 196] width 226 height 23
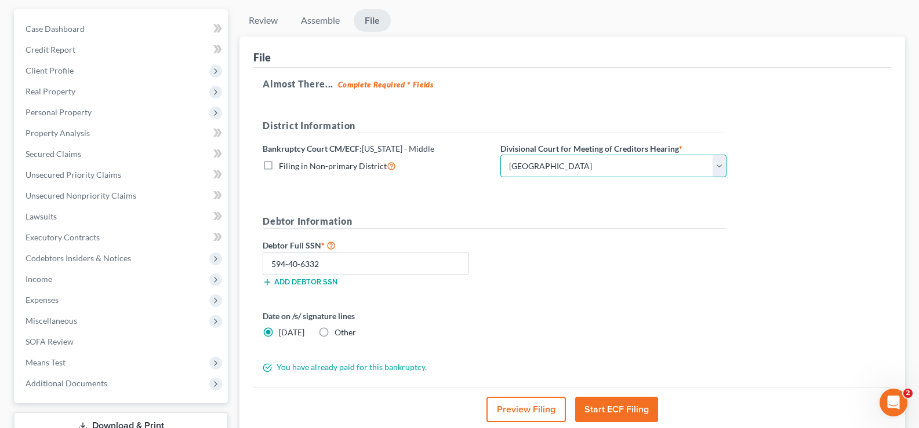
scroll to position [130, 0]
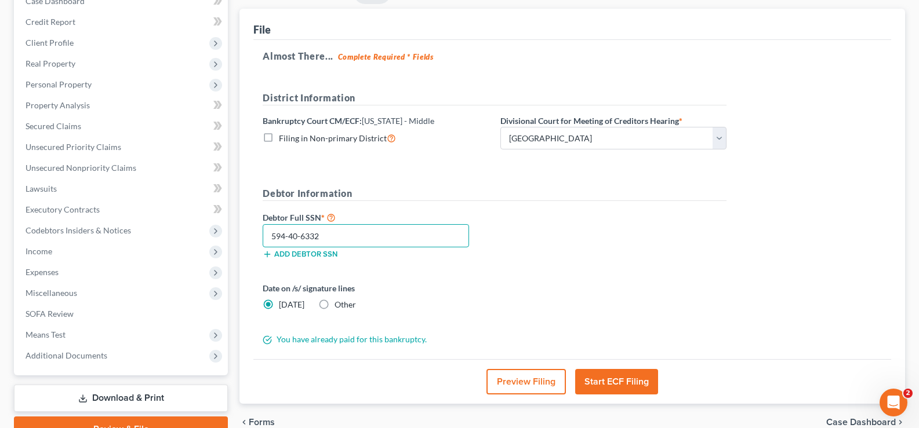
drag, startPoint x: 341, startPoint y: 240, endPoint x: 258, endPoint y: 244, distance: 83.0
click at [258, 244] on div "594-40-6332" at bounding box center [366, 235] width 218 height 23
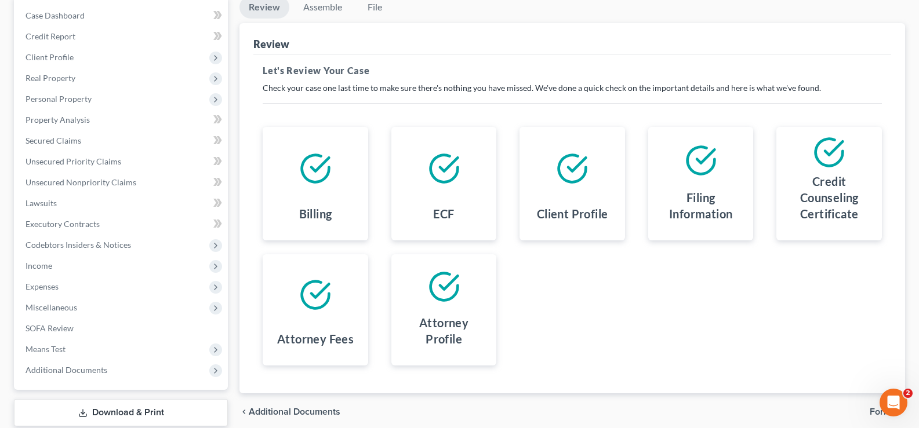
scroll to position [188, 0]
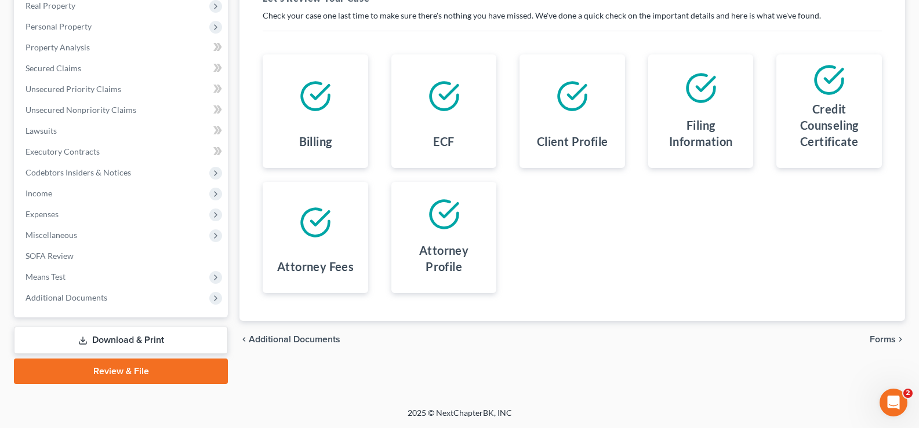
click at [878, 340] on span "Forms" at bounding box center [882, 339] width 26 height 9
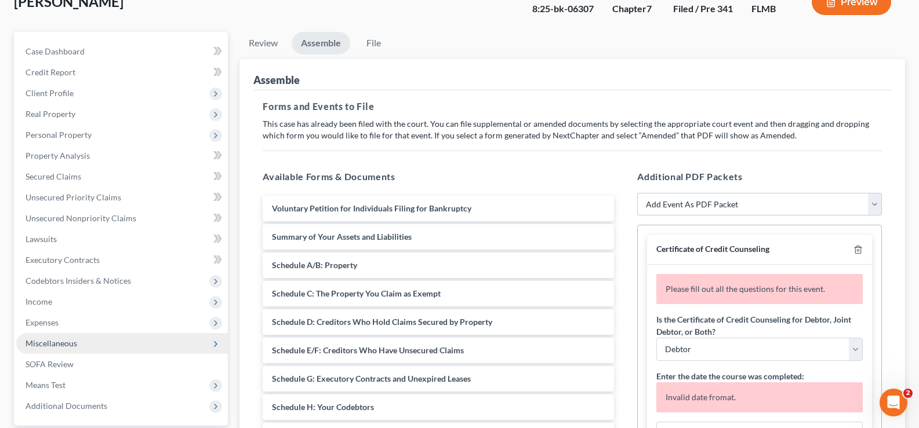
scroll to position [232, 0]
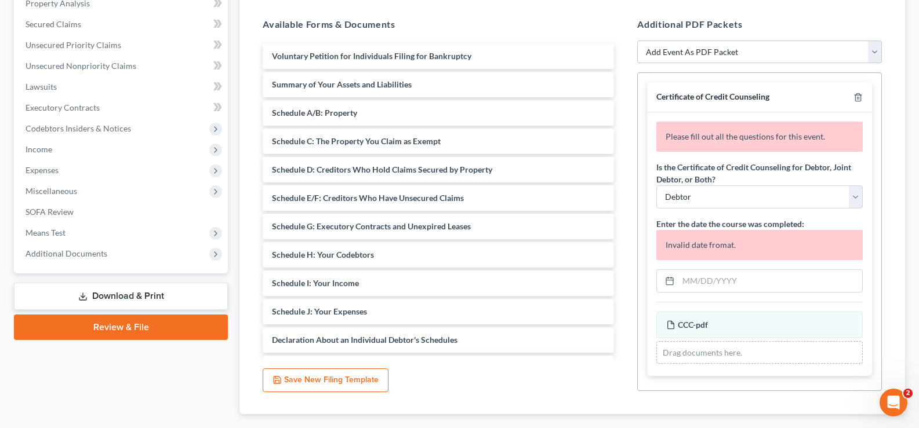
click at [110, 297] on link "Download & Print" at bounding box center [121, 296] width 214 height 27
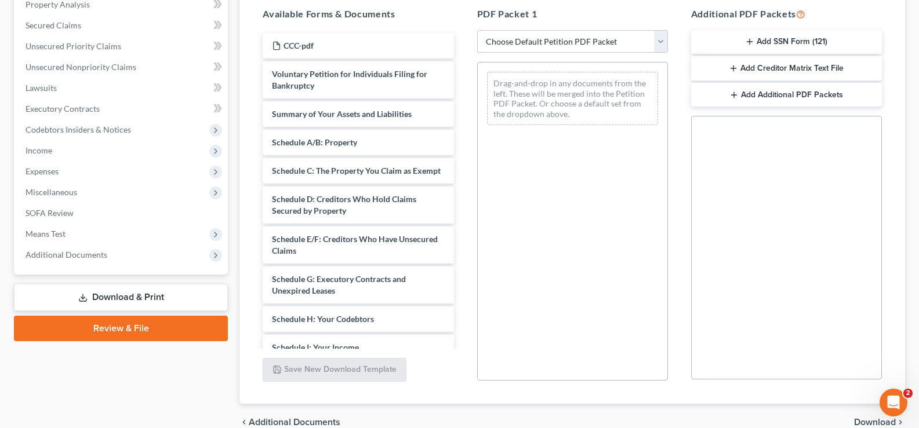
scroll to position [232, 0]
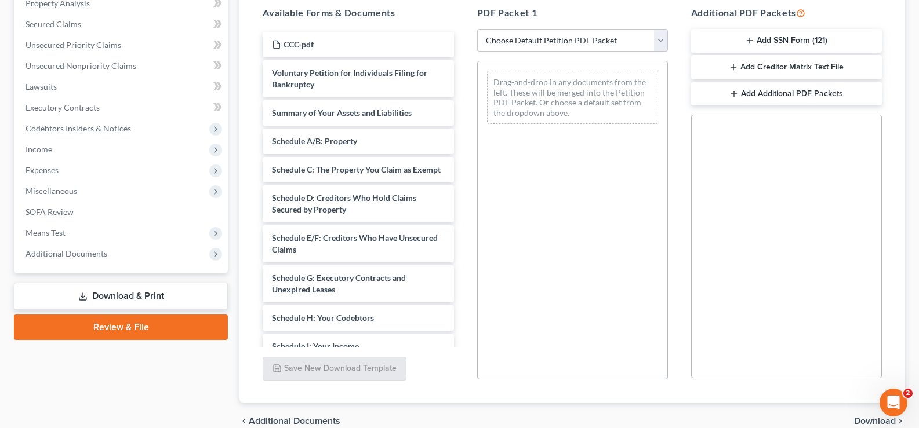
click at [119, 326] on link "Review & File" at bounding box center [121, 328] width 214 height 26
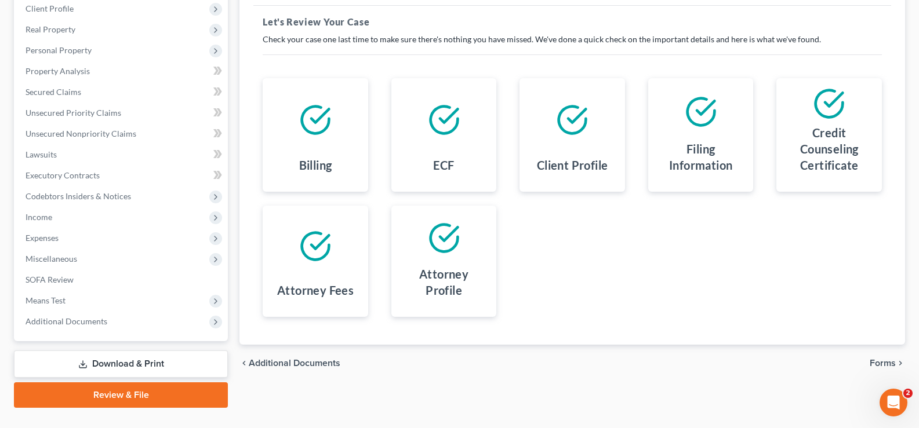
scroll to position [188, 0]
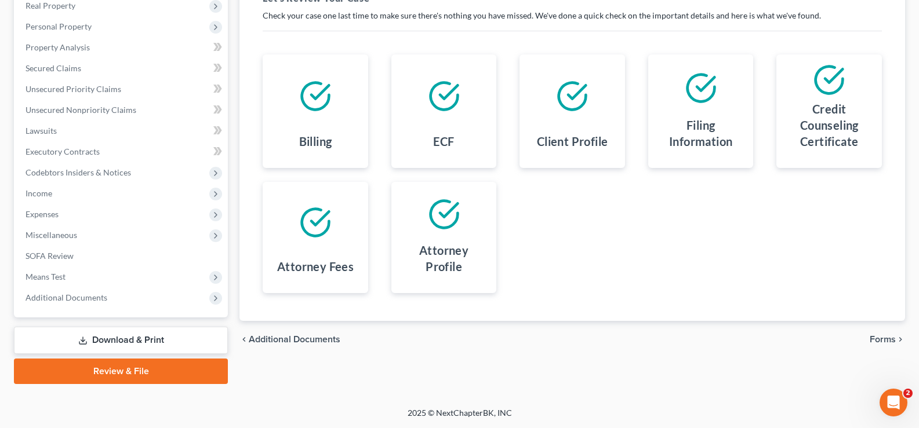
click at [885, 342] on span "Forms" at bounding box center [882, 339] width 26 height 9
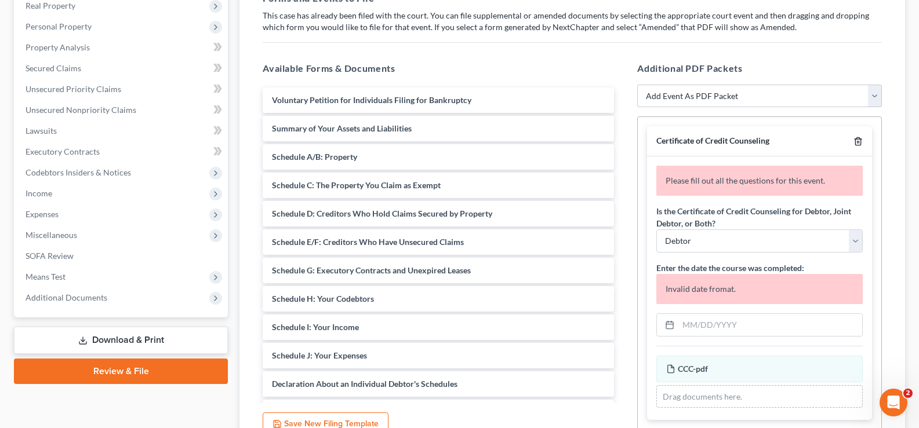
click at [857, 139] on polyline "button" at bounding box center [857, 139] width 7 height 0
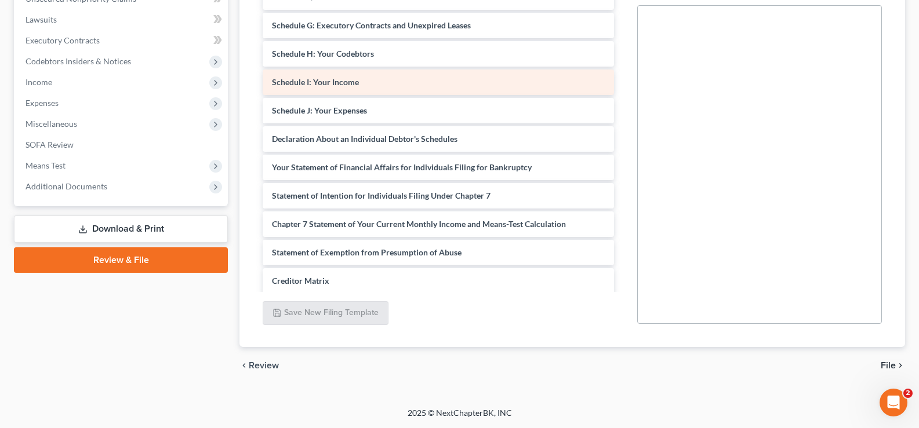
scroll to position [174, 0]
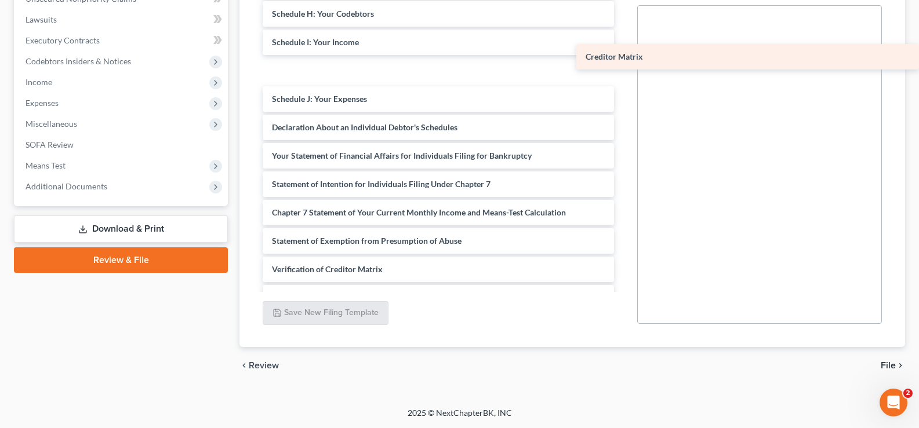
drag, startPoint x: 412, startPoint y: 240, endPoint x: 784, endPoint y: 54, distance: 415.3
click at [623, 54] on div "Creditor Matrix Voluntary Petition for Individuals Filing for Bankruptcy Summar…" at bounding box center [438, 84] width 370 height 565
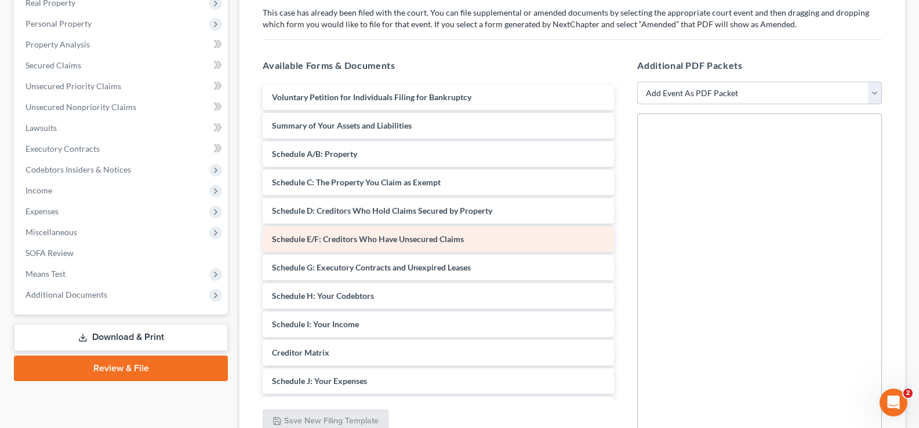
scroll to position [183, 0]
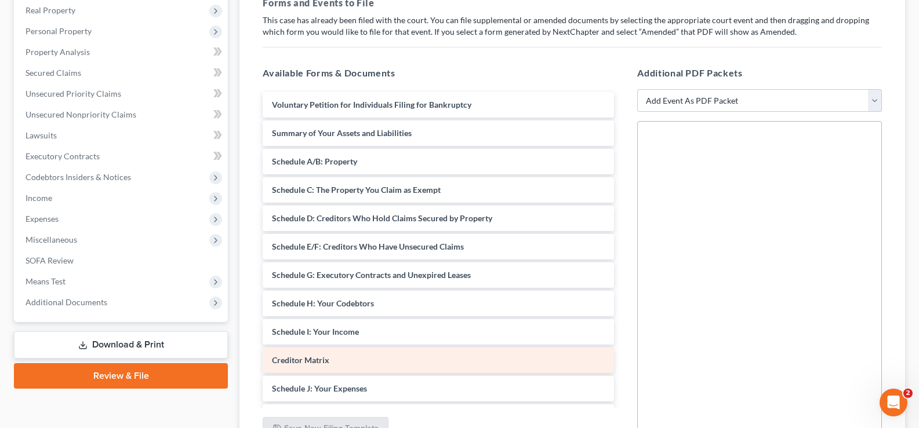
click at [332, 361] on div "Creditor Matrix" at bounding box center [438, 361] width 351 height 26
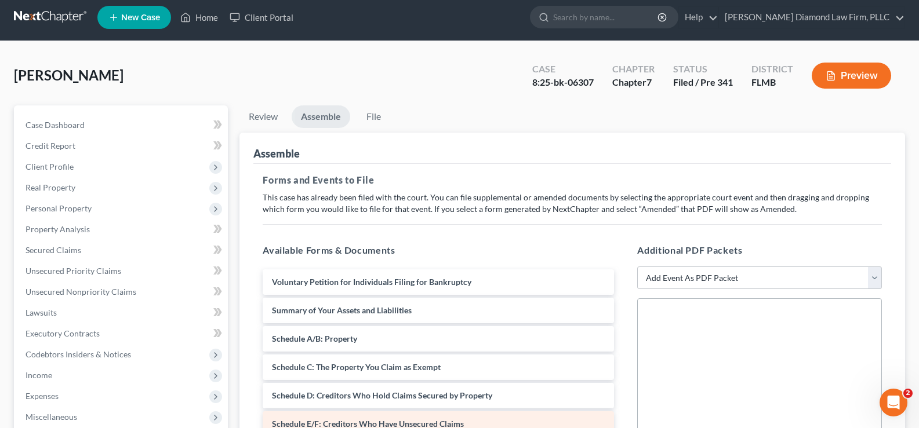
scroll to position [0, 0]
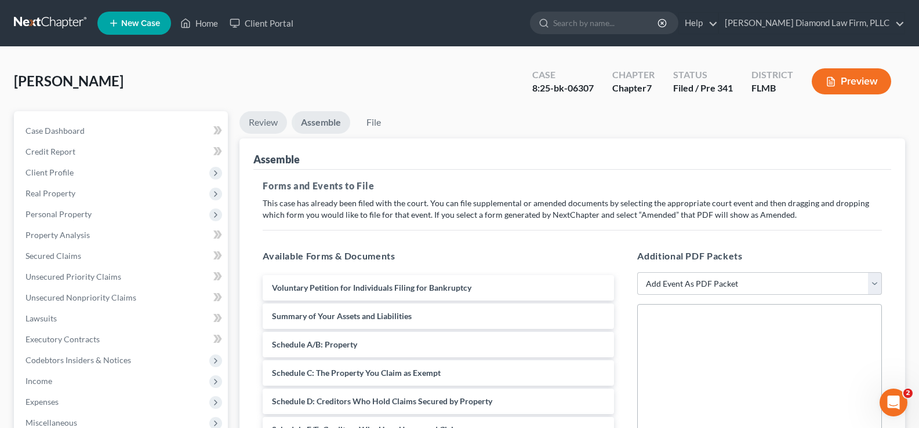
click at [261, 122] on link "Review" at bounding box center [263, 122] width 48 height 23
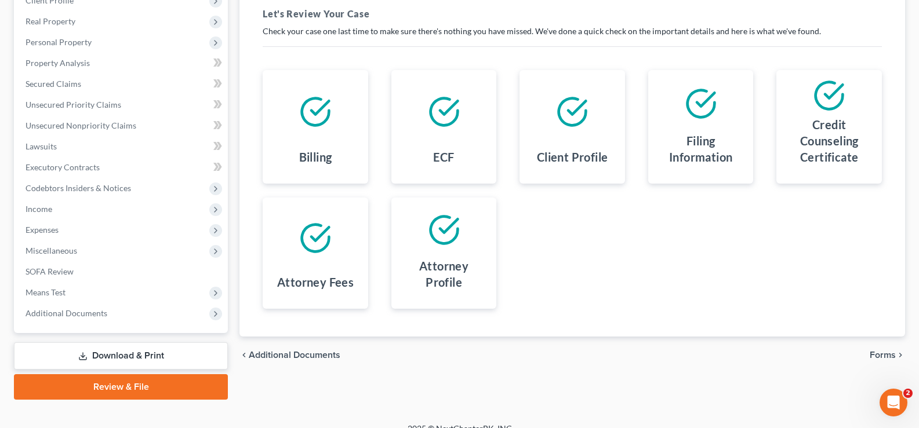
scroll to position [188, 0]
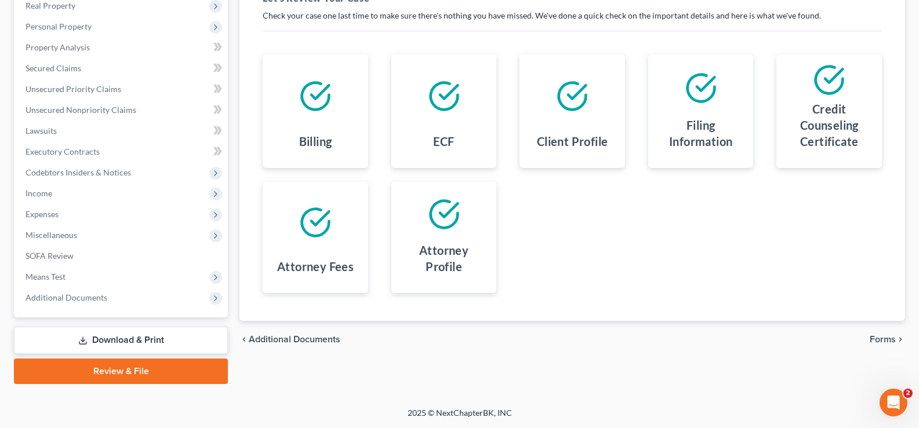
click at [891, 339] on span "Forms" at bounding box center [882, 339] width 26 height 9
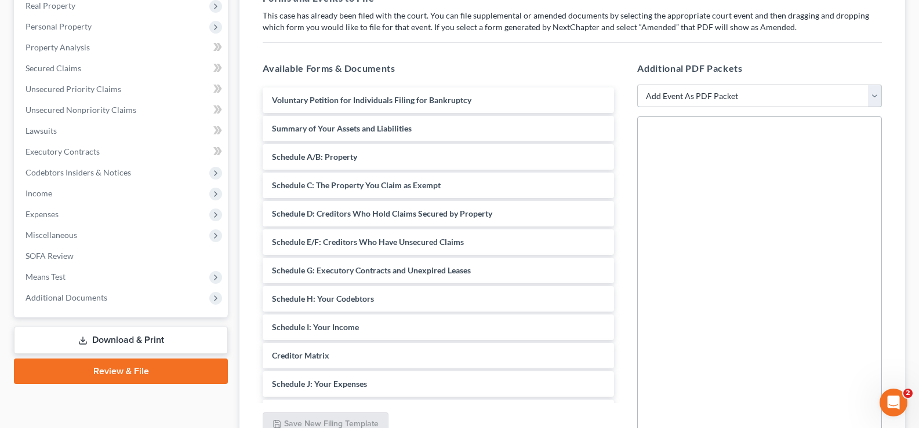
click at [727, 95] on select "Add Event As PDF Packet Amended Creditor Matrix (Fee)- Only use when no separat…" at bounding box center [759, 96] width 245 height 23
click at [802, 38] on div "Forms and Events to File Select which forms you want to file merged with the pe…" at bounding box center [572, 220] width 638 height 477
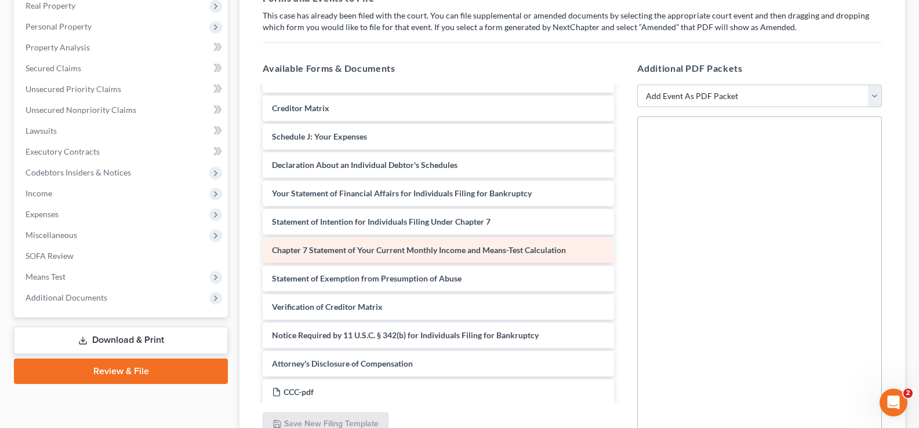
scroll to position [252, 0]
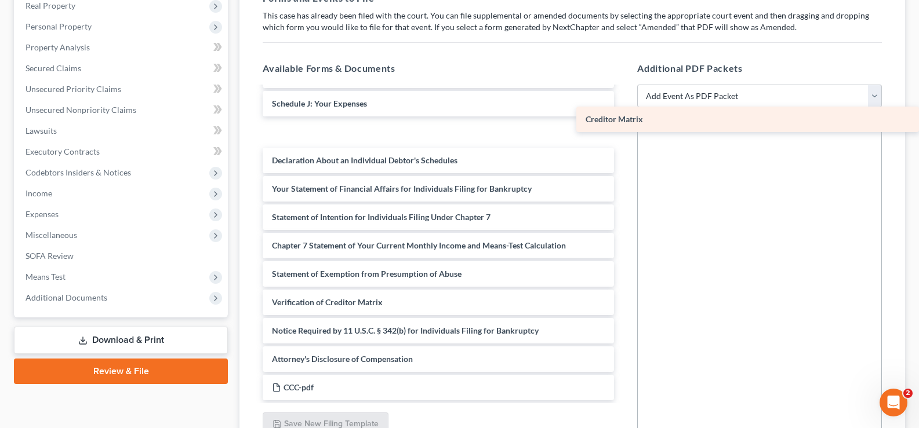
drag, startPoint x: 328, startPoint y: 105, endPoint x: 736, endPoint y: 121, distance: 407.8
click at [623, 121] on div "Creditor Matrix Voluntary Petition for Individuals Filing for Bankruptcy Summar…" at bounding box center [438, 117] width 370 height 565
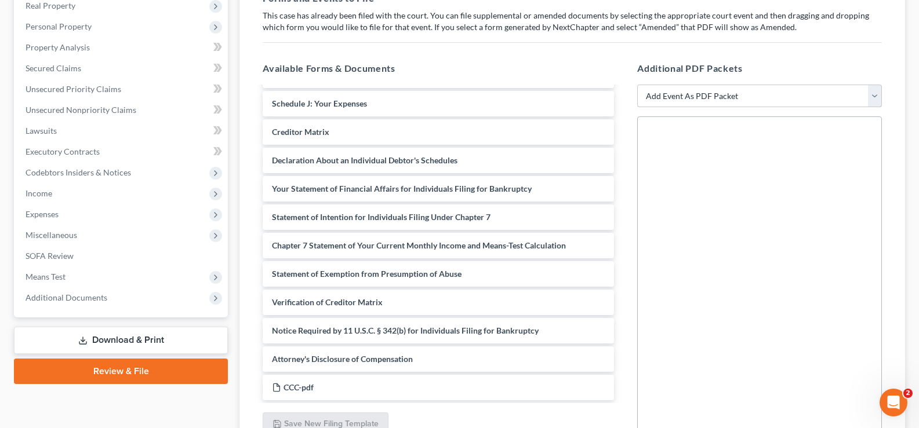
click at [738, 92] on select "Add Event As PDF Packet Amended Creditor Matrix (Fee)- Only use when no separat…" at bounding box center [759, 96] width 245 height 23
click at [838, 48] on div "Forms and Events to File Select which forms you want to file merged with the pe…" at bounding box center [572, 220] width 638 height 477
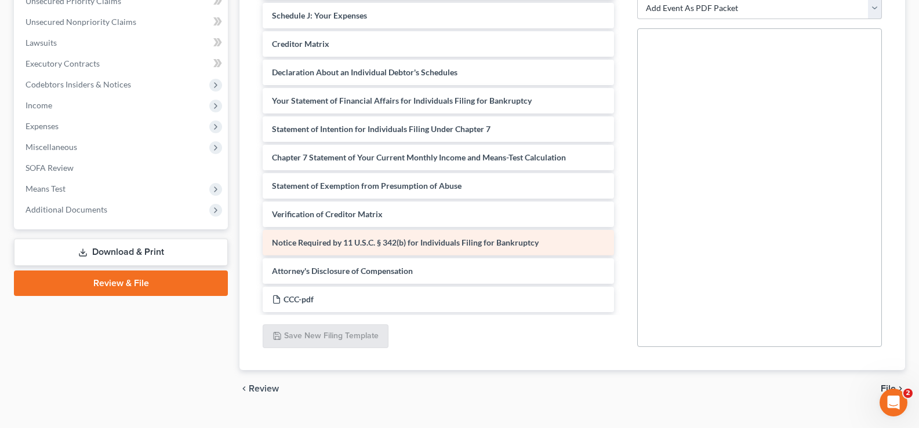
scroll to position [299, 0]
